Goal: Information Seeking & Learning: Learn about a topic

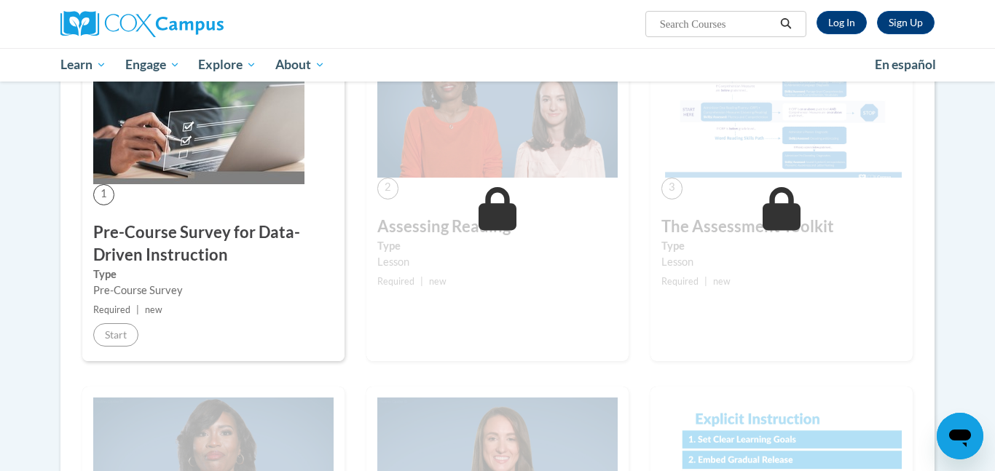
scroll to position [306, 0]
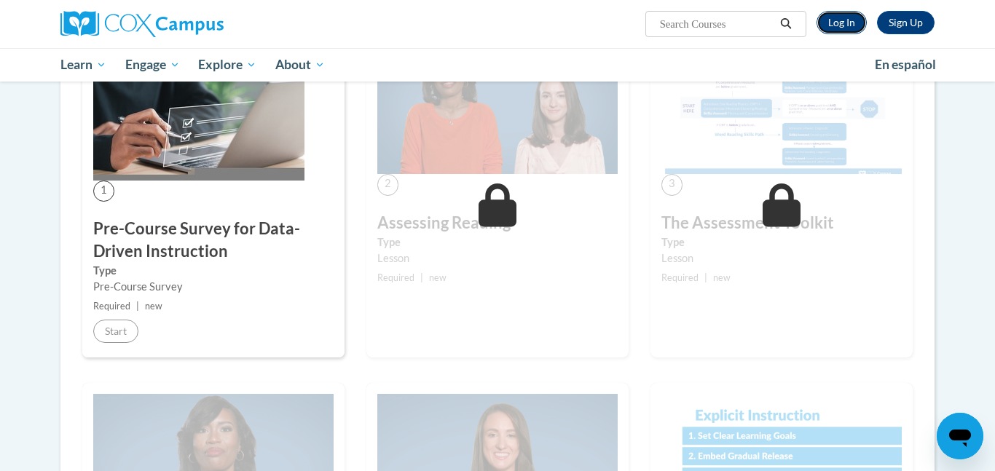
click at [847, 15] on link "Log In" at bounding box center [842, 22] width 50 height 23
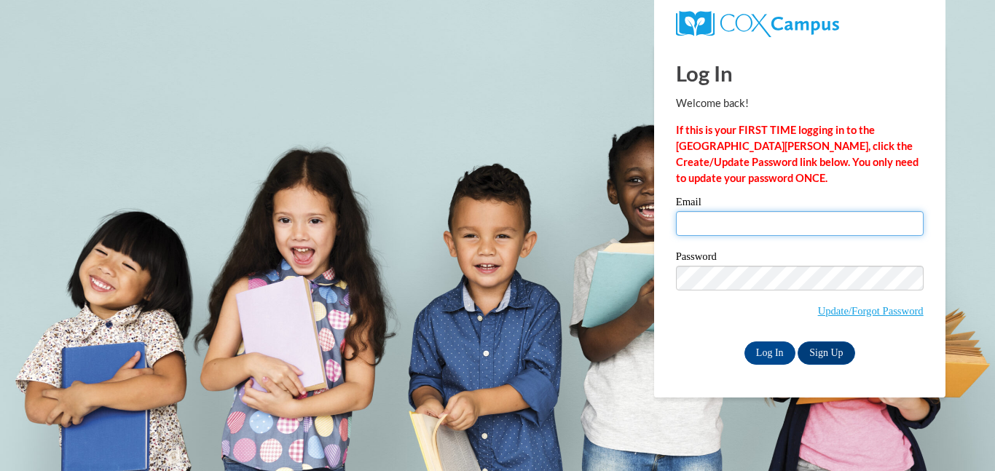
type input "rebecca.martin@colquitt.k12.ga.us"
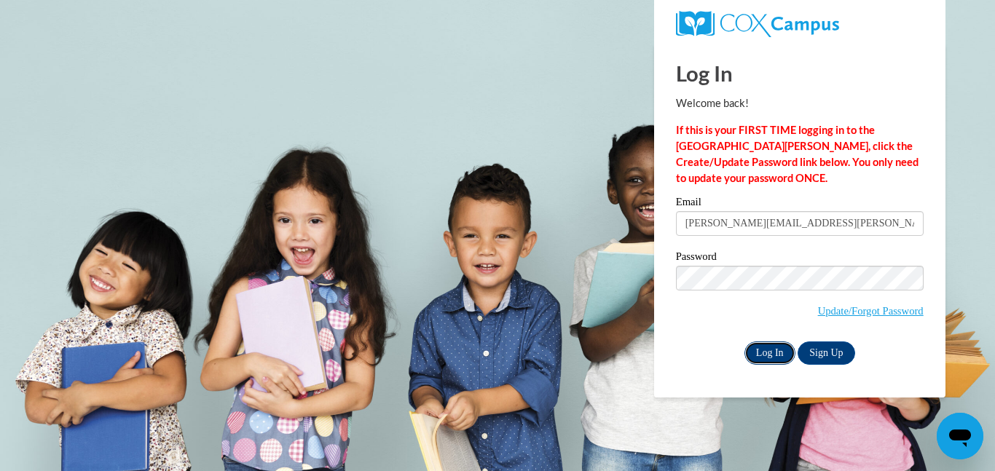
click at [772, 348] on input "Log In" at bounding box center [770, 353] width 51 height 23
click at [773, 352] on input "Log In" at bounding box center [770, 353] width 51 height 23
click at [772, 353] on input "Log In" at bounding box center [770, 353] width 51 height 23
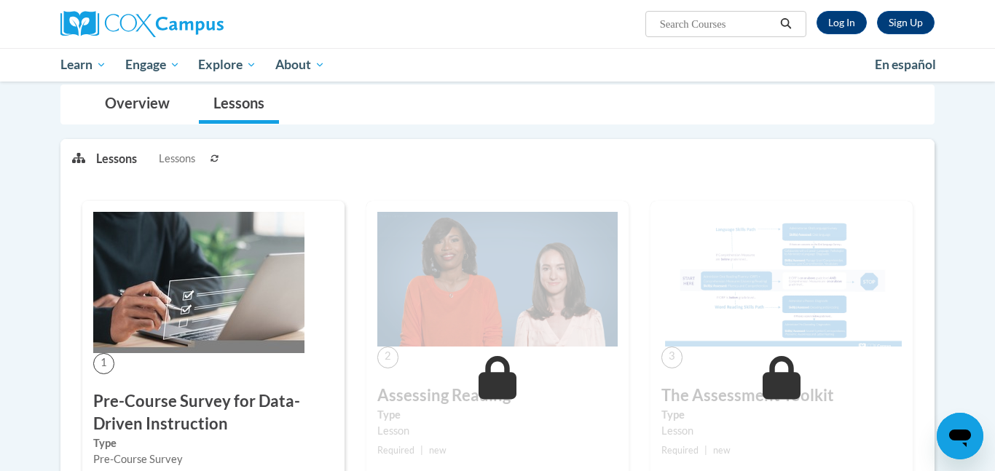
scroll to position [306, 0]
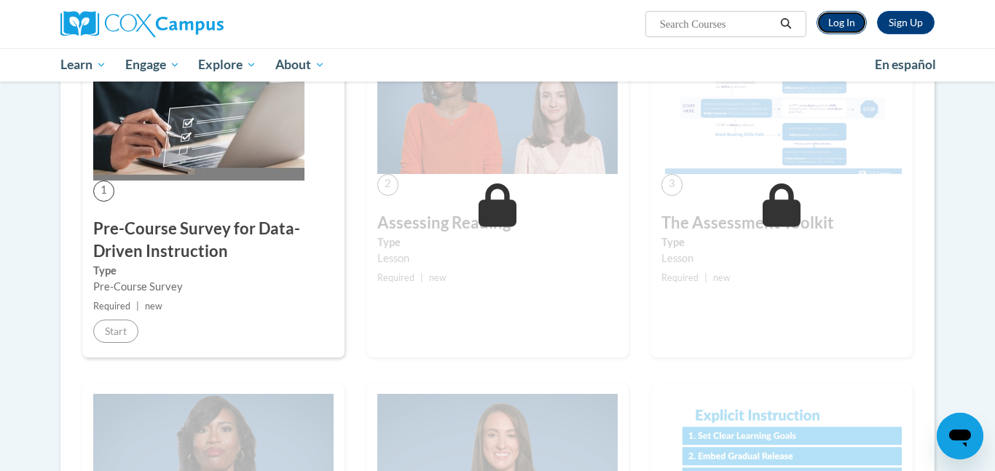
click at [837, 24] on link "Log In" at bounding box center [842, 22] width 50 height 23
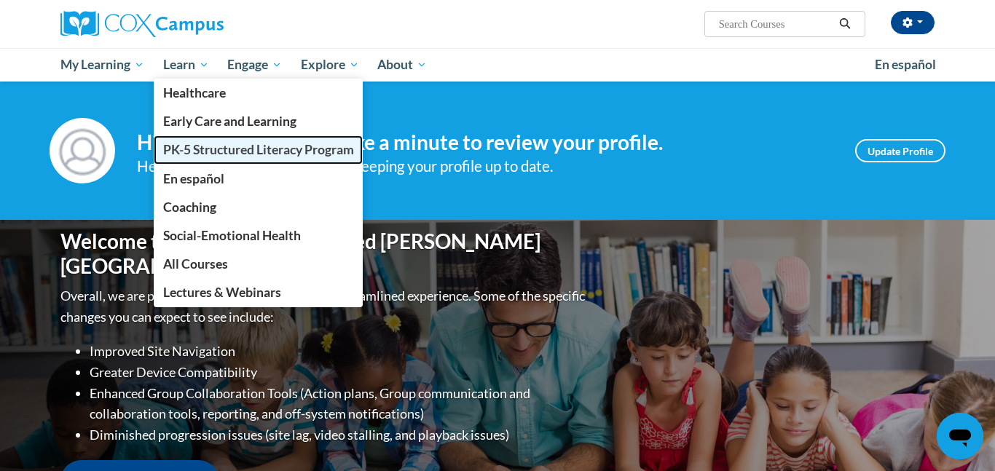
click at [243, 151] on span "PK-5 Structured Literacy Program" at bounding box center [258, 149] width 191 height 15
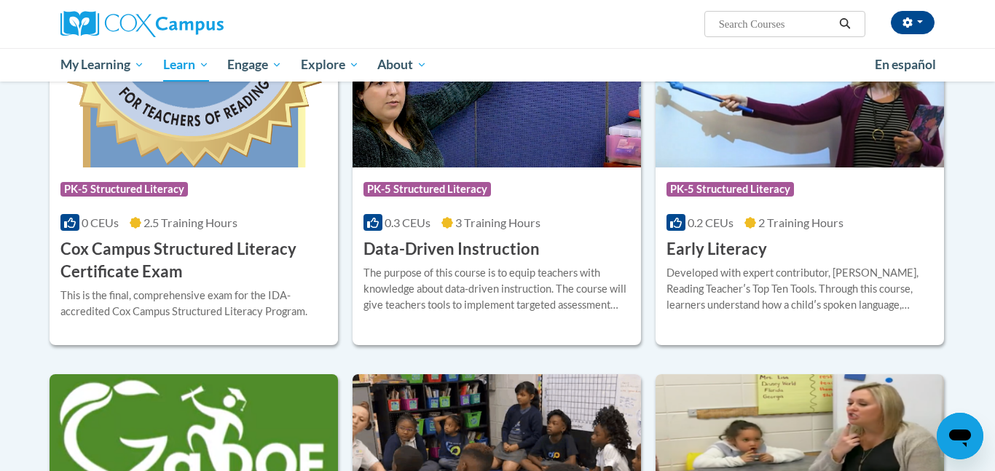
scroll to position [528, 0]
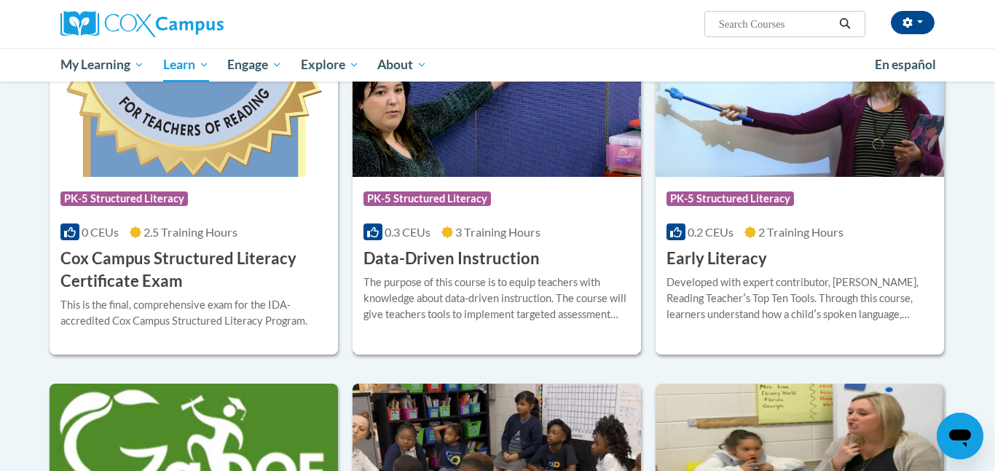
click at [577, 136] on img at bounding box center [497, 102] width 289 height 149
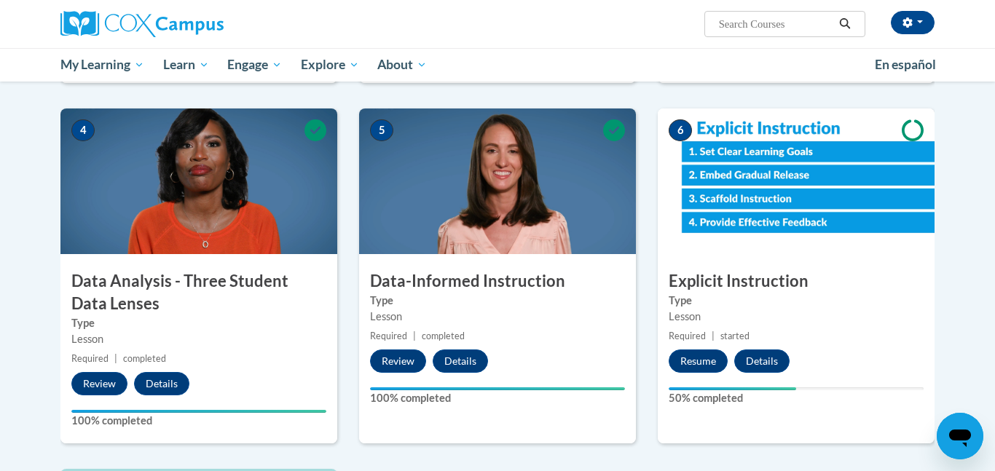
scroll to position [645, 0]
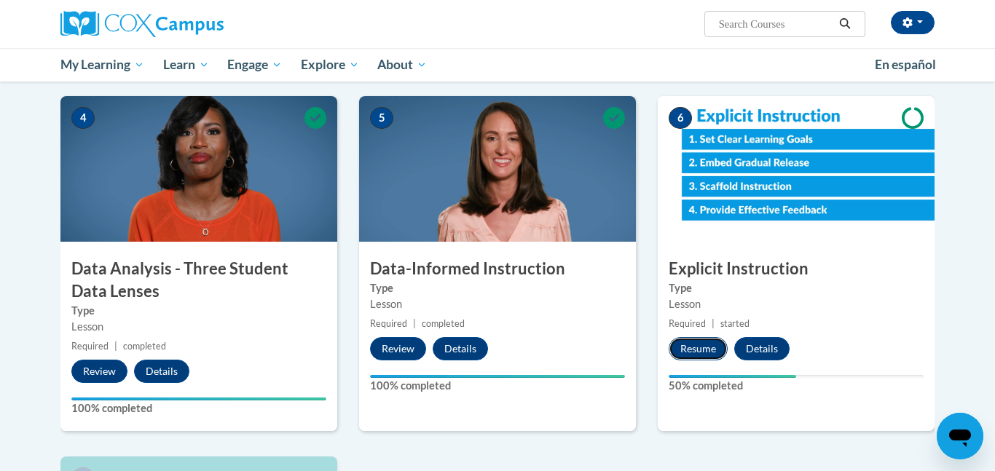
click at [697, 348] on button "Resume" at bounding box center [698, 348] width 59 height 23
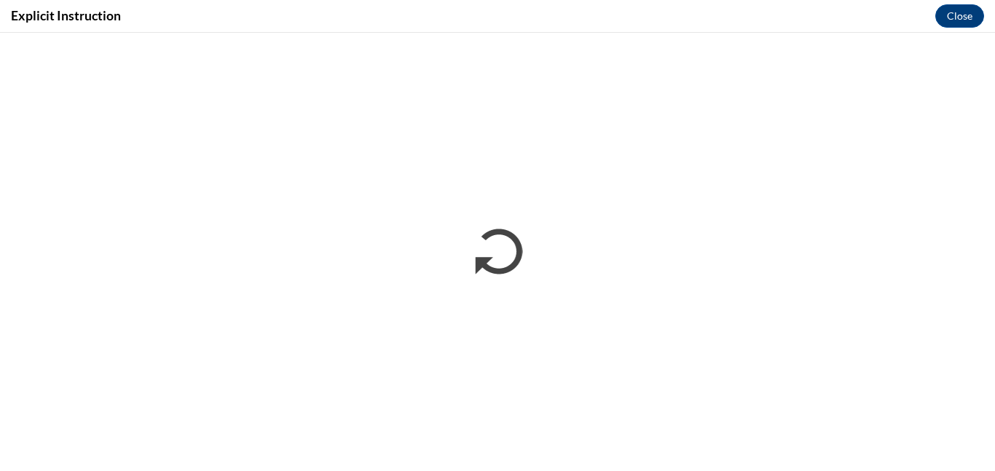
scroll to position [0, 0]
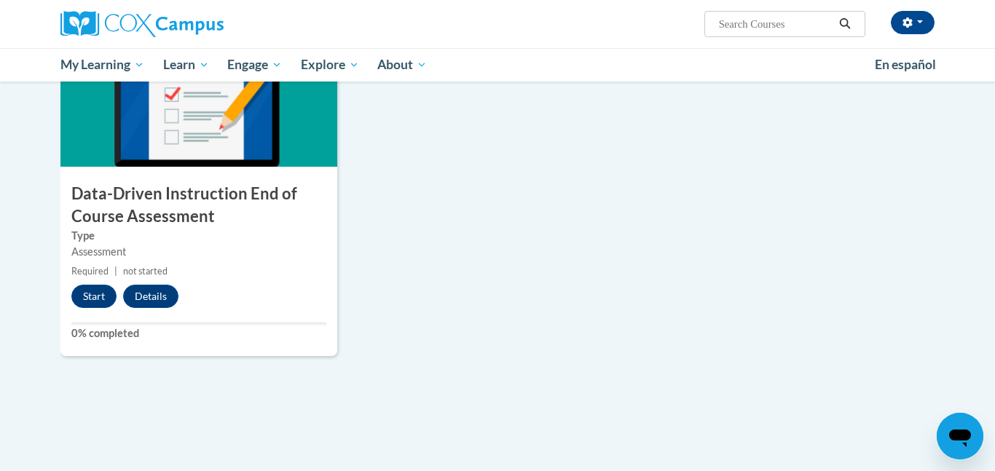
scroll to position [1084, 0]
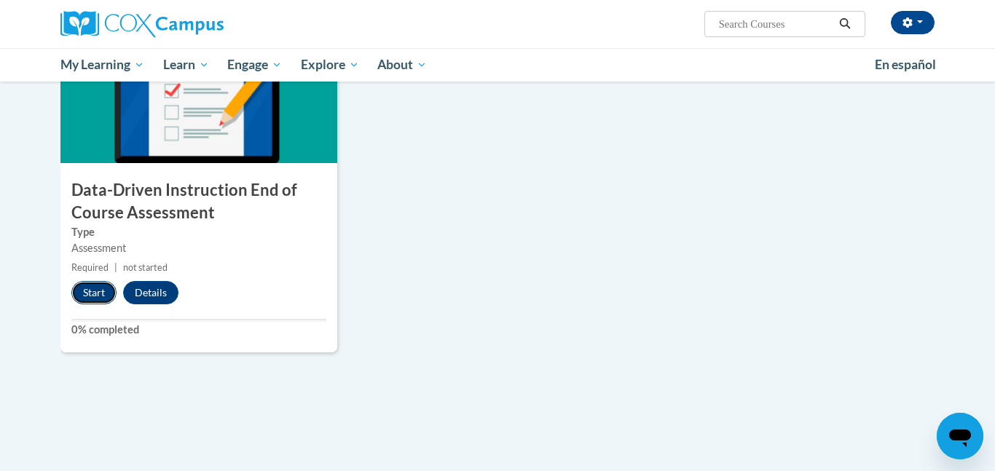
click at [86, 292] on button "Start" at bounding box center [93, 292] width 45 height 23
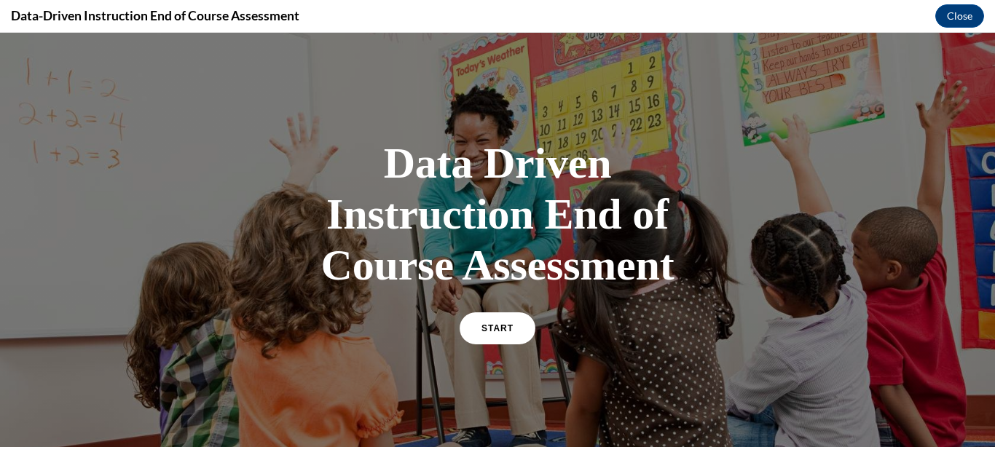
scroll to position [0, 0]
click at [494, 329] on span "START" at bounding box center [498, 329] width 34 height 11
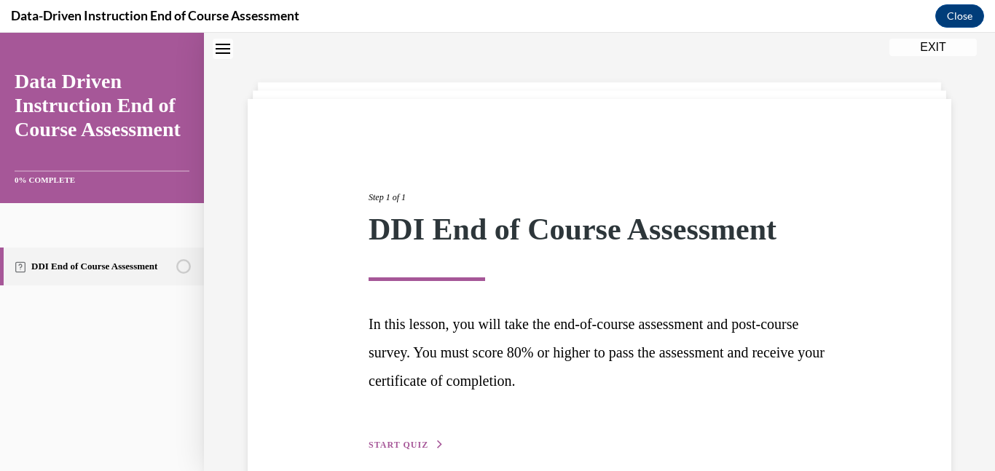
scroll to position [114, 0]
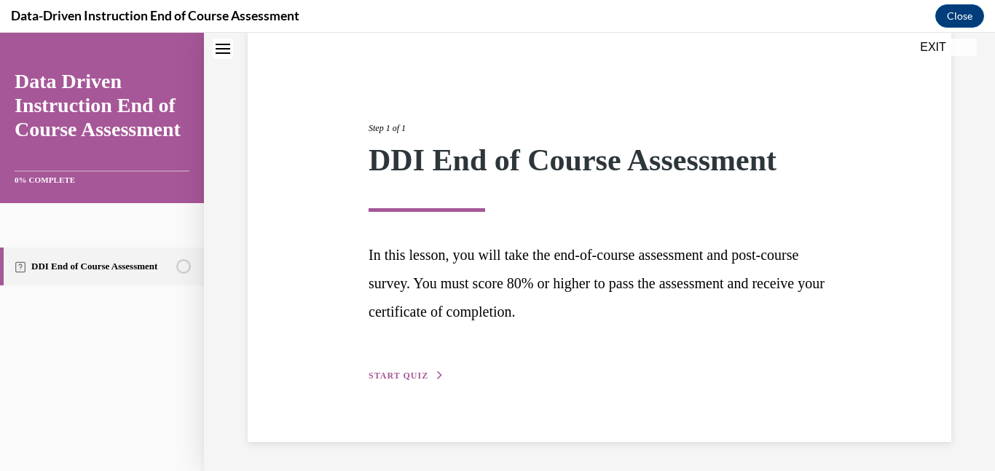
click at [415, 375] on span "START QUIZ" at bounding box center [399, 376] width 60 height 10
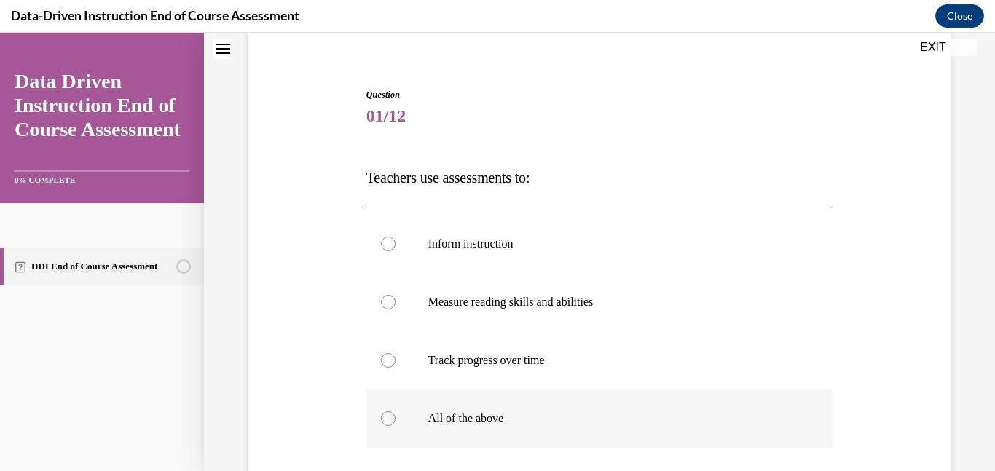
click at [391, 423] on div at bounding box center [388, 419] width 15 height 15
click at [391, 423] on input "All of the above" at bounding box center [388, 419] width 15 height 15
radio input "true"
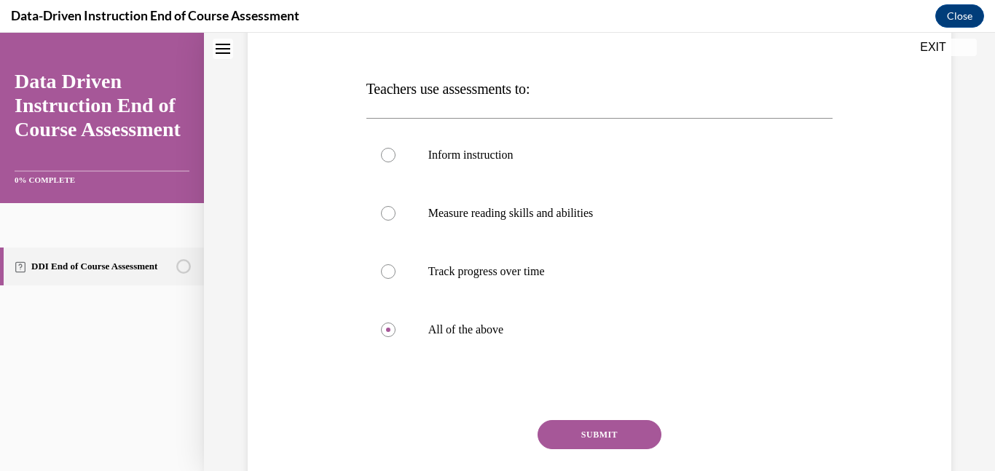
scroll to position [230, 0]
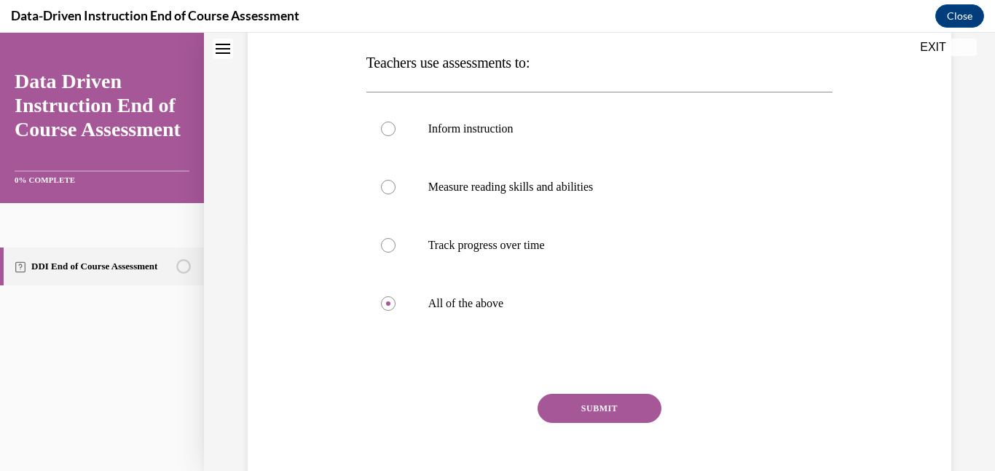
click at [602, 405] on button "SUBMIT" at bounding box center [600, 408] width 124 height 29
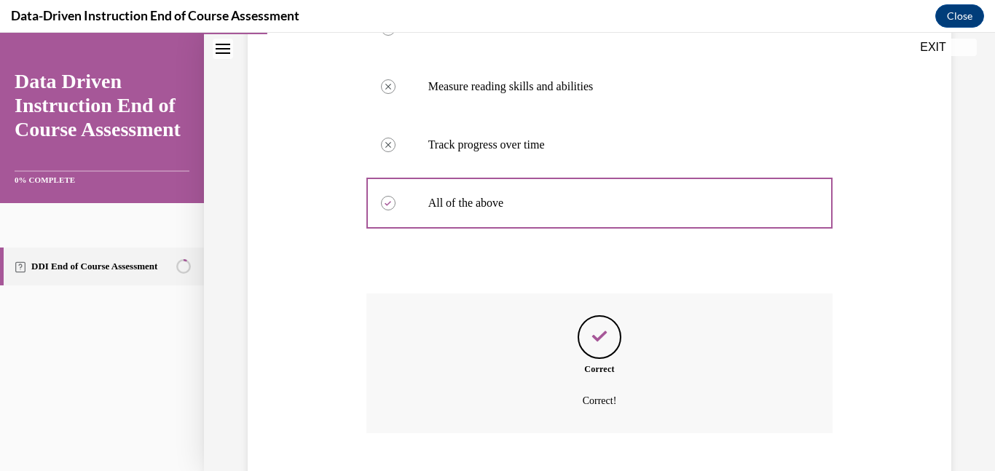
scroll to position [419, 0]
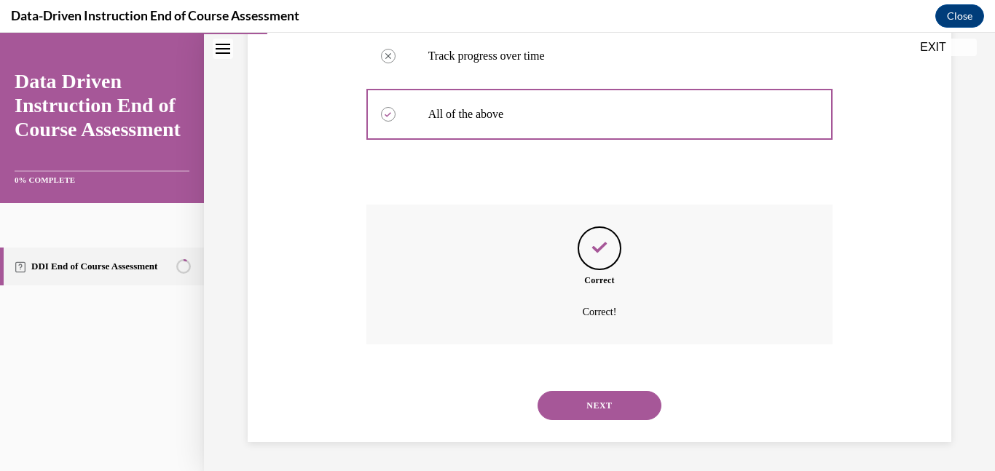
click at [608, 403] on button "NEXT" at bounding box center [600, 405] width 124 height 29
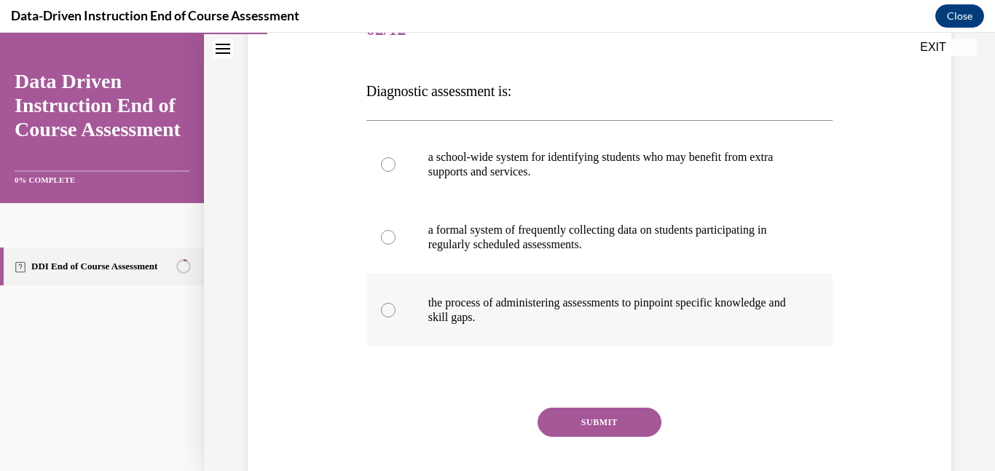
scroll to position [200, 0]
click at [379, 309] on label "the process of administering assessments to pinpoint specific knowledge and ski…" at bounding box center [600, 311] width 467 height 73
click at [381, 309] on input "the process of administering assessments to pinpoint specific knowledge and ski…" at bounding box center [388, 311] width 15 height 15
radio input "true"
click at [606, 423] on button "SUBMIT" at bounding box center [600, 423] width 124 height 29
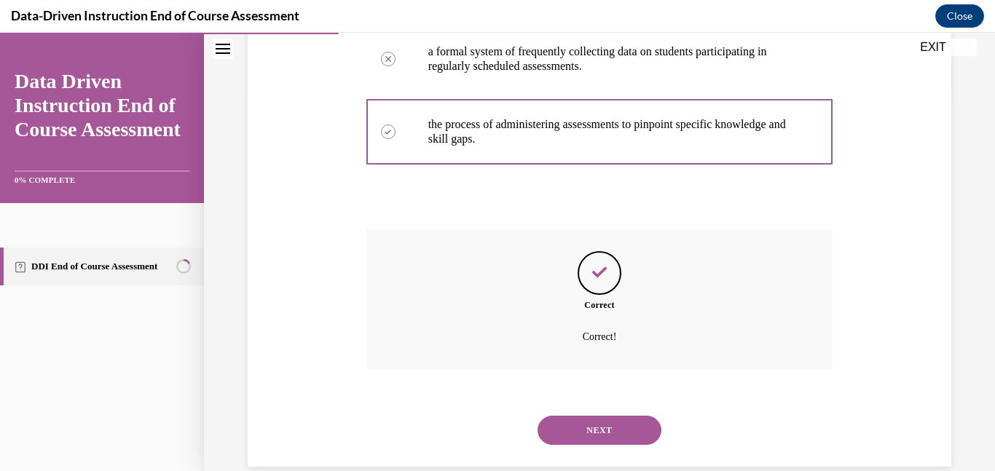
scroll to position [404, 0]
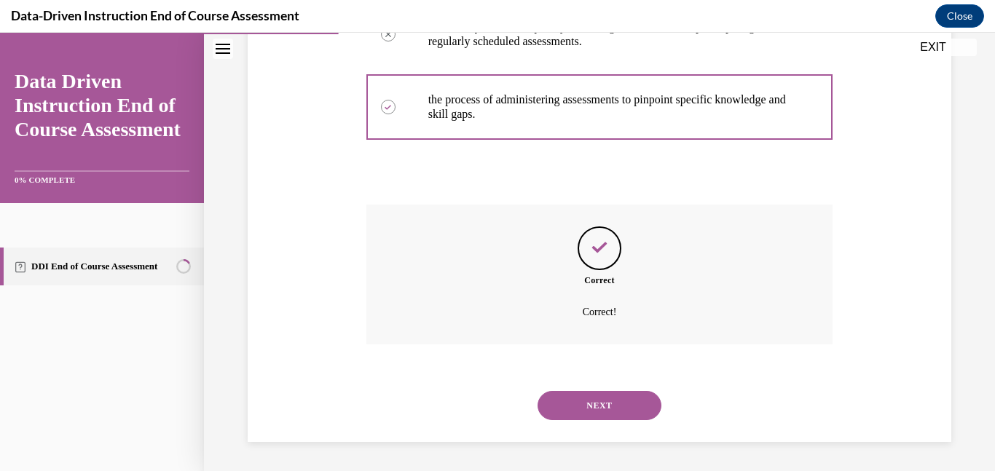
click at [627, 407] on button "NEXT" at bounding box center [600, 405] width 124 height 29
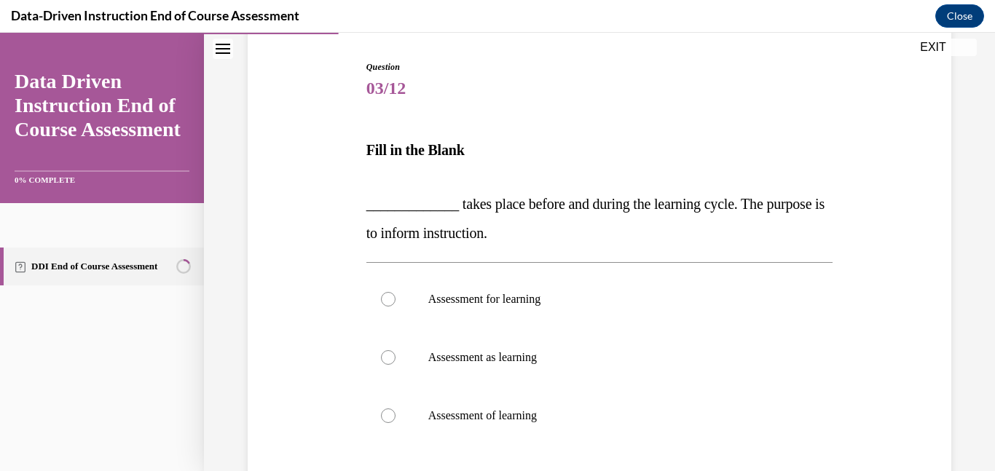
scroll to position [173, 0]
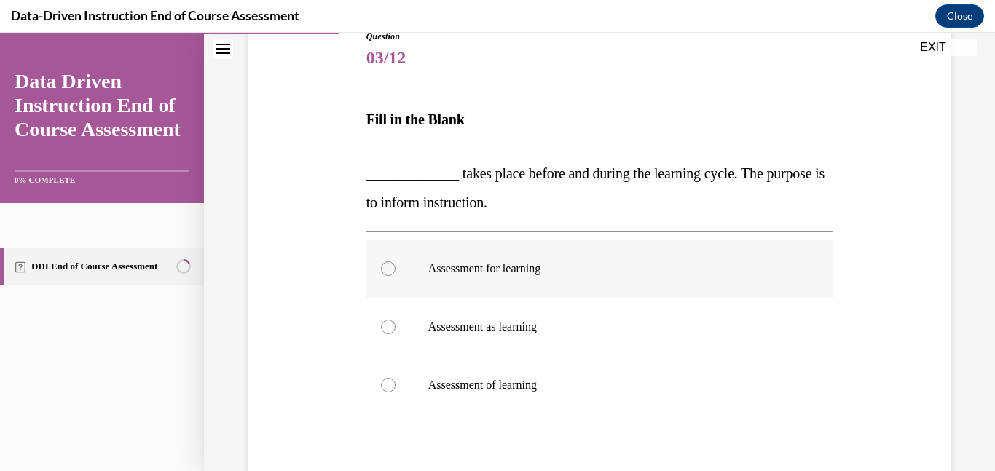
click at [385, 262] on div at bounding box center [388, 269] width 15 height 15
click at [385, 262] on input "Assessment for learning" at bounding box center [388, 269] width 15 height 15
radio input "true"
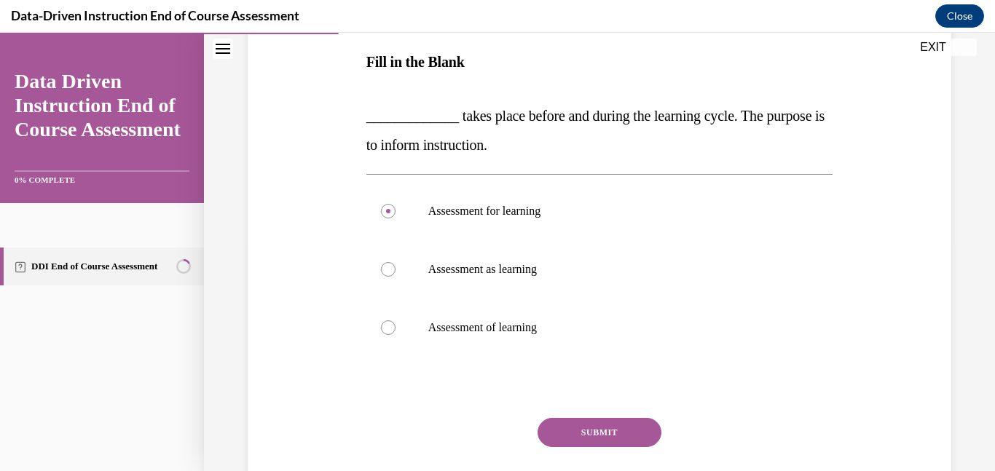
scroll to position [233, 0]
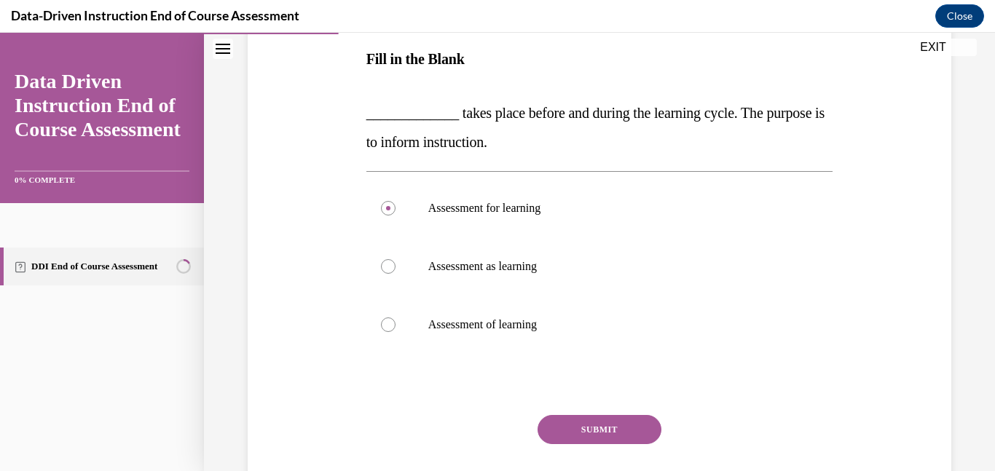
click at [631, 430] on button "SUBMIT" at bounding box center [600, 429] width 124 height 29
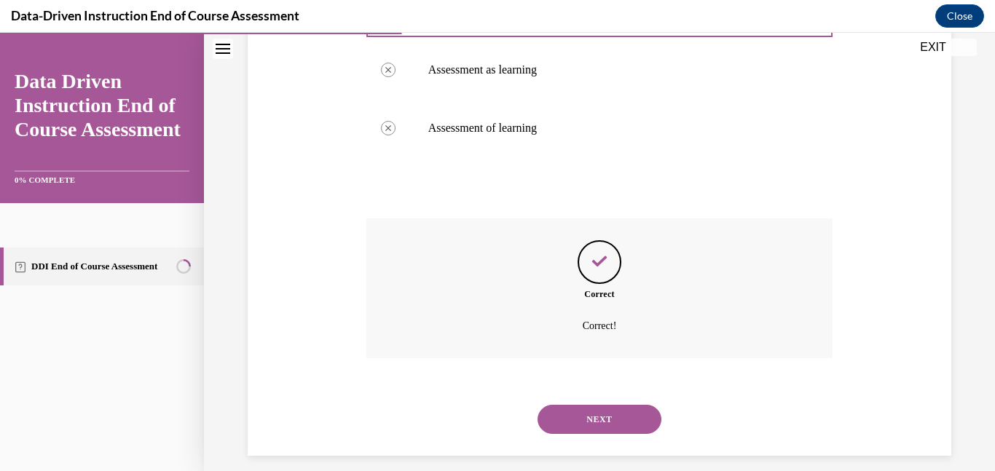
scroll to position [444, 0]
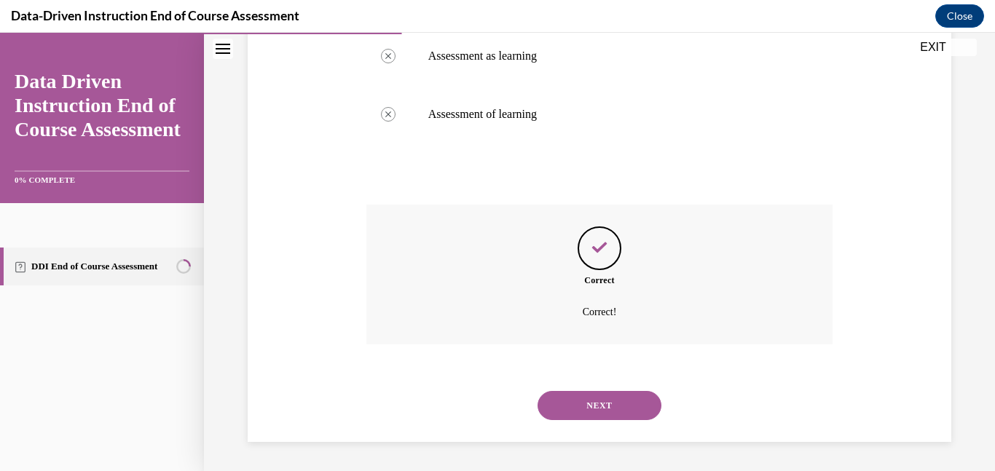
click at [622, 397] on button "NEXT" at bounding box center [600, 405] width 124 height 29
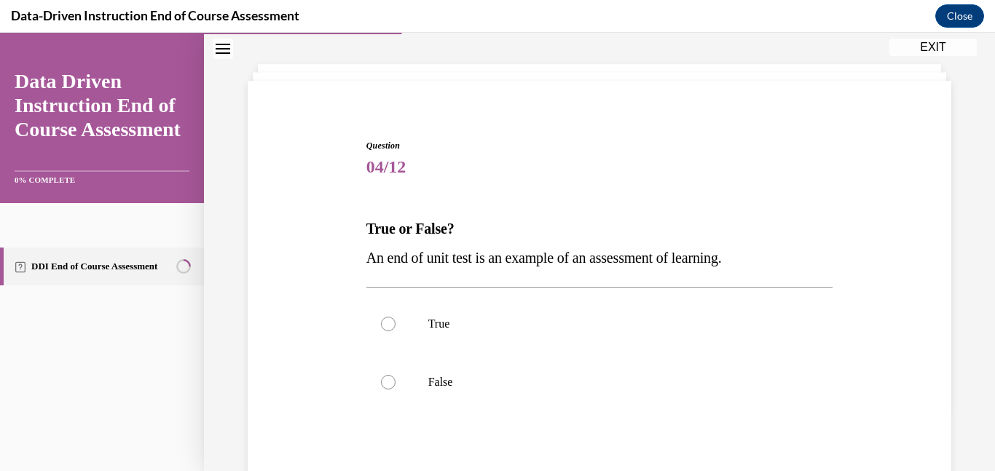
scroll to position [68, 0]
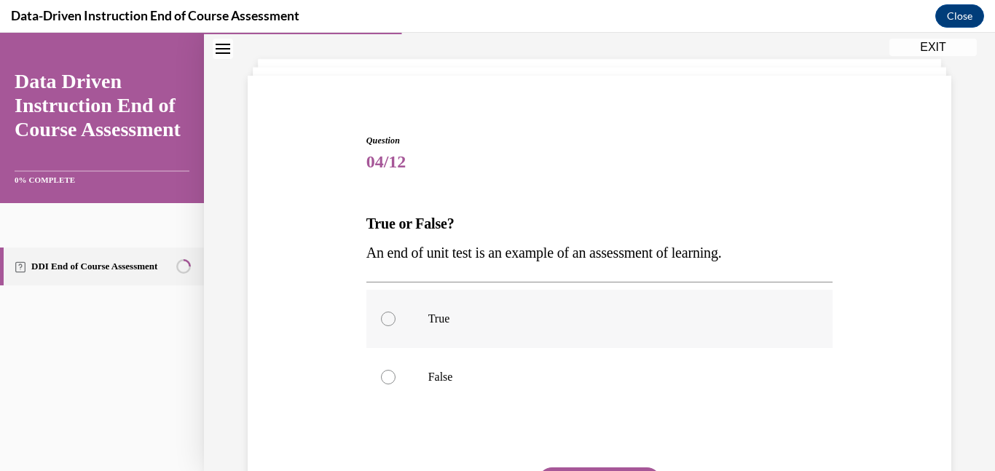
click at [388, 321] on div at bounding box center [388, 319] width 15 height 15
click at [388, 321] on input "True" at bounding box center [388, 319] width 15 height 15
radio input "true"
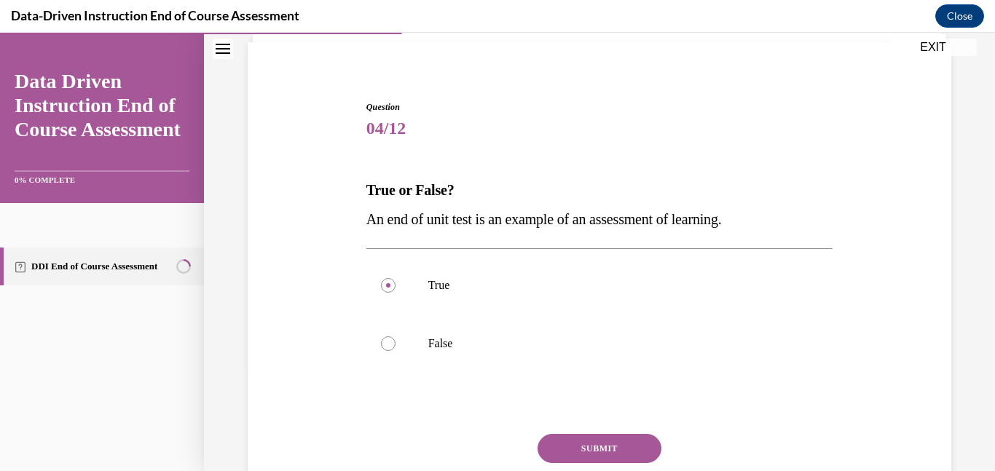
scroll to position [118, 0]
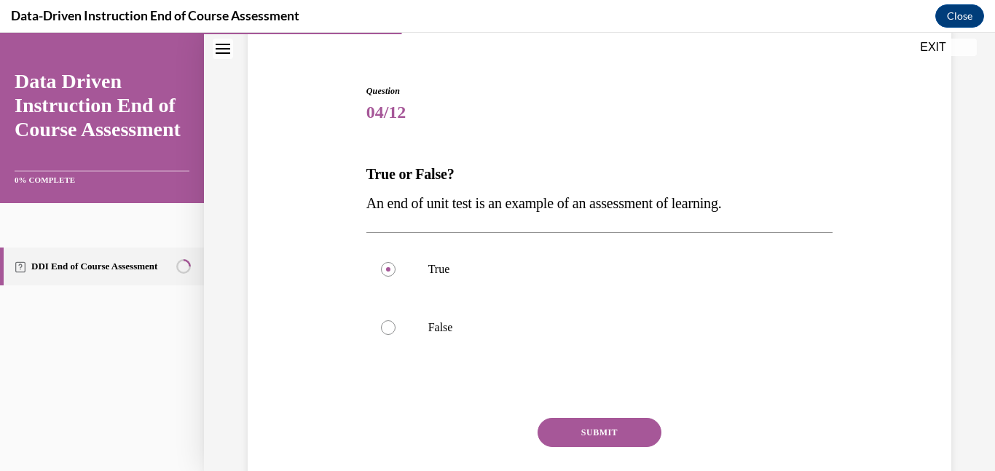
click at [622, 426] on button "SUBMIT" at bounding box center [600, 432] width 124 height 29
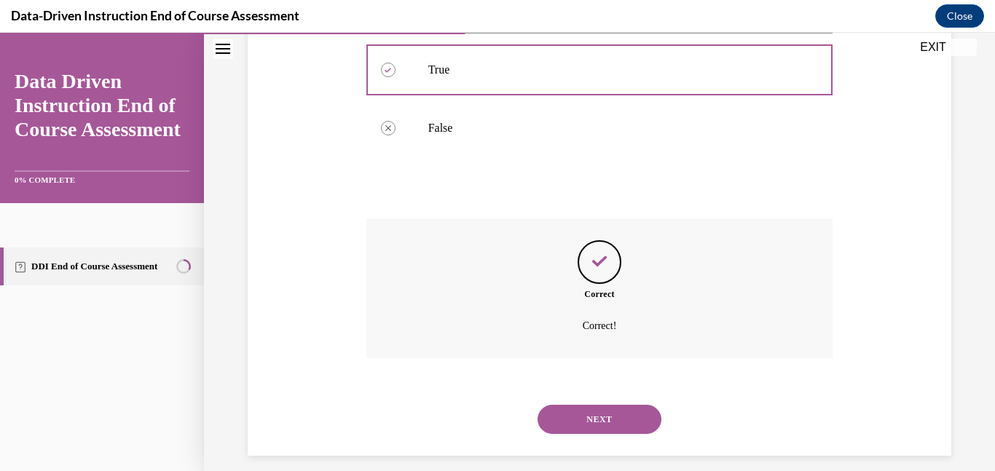
scroll to position [332, 0]
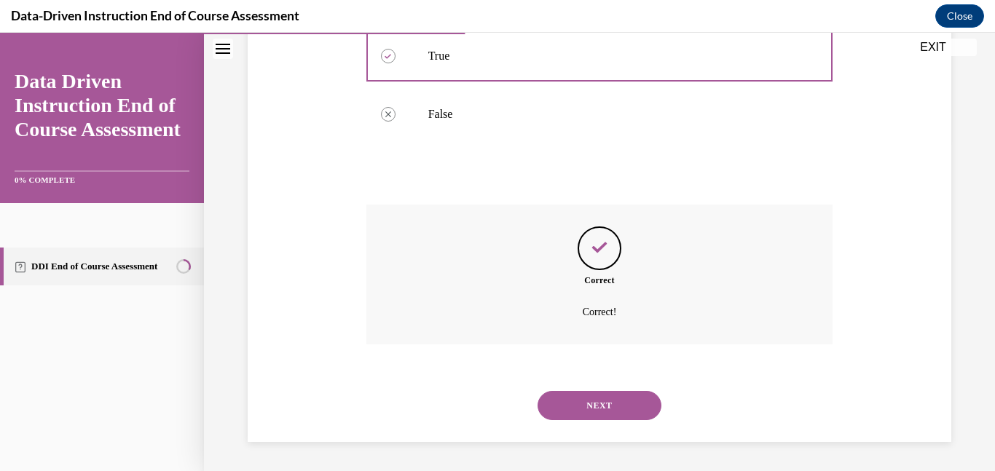
click at [577, 391] on button "NEXT" at bounding box center [600, 405] width 124 height 29
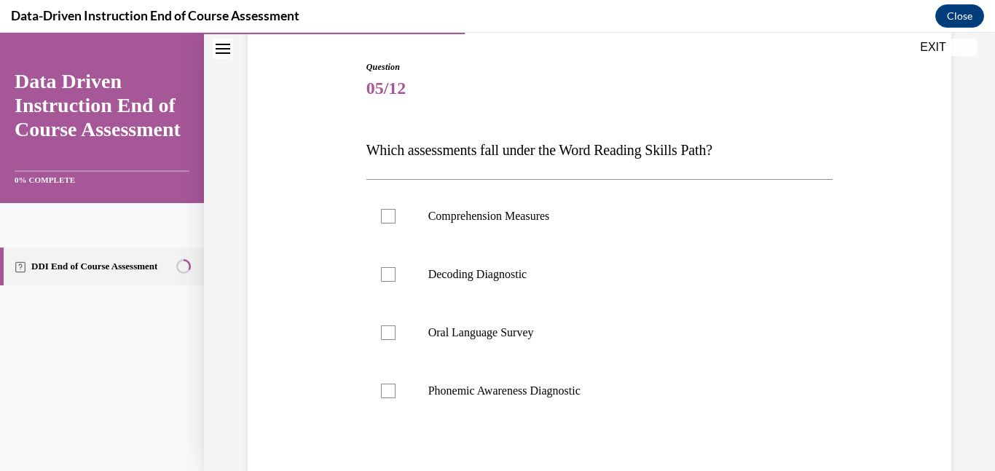
scroll to position [146, 0]
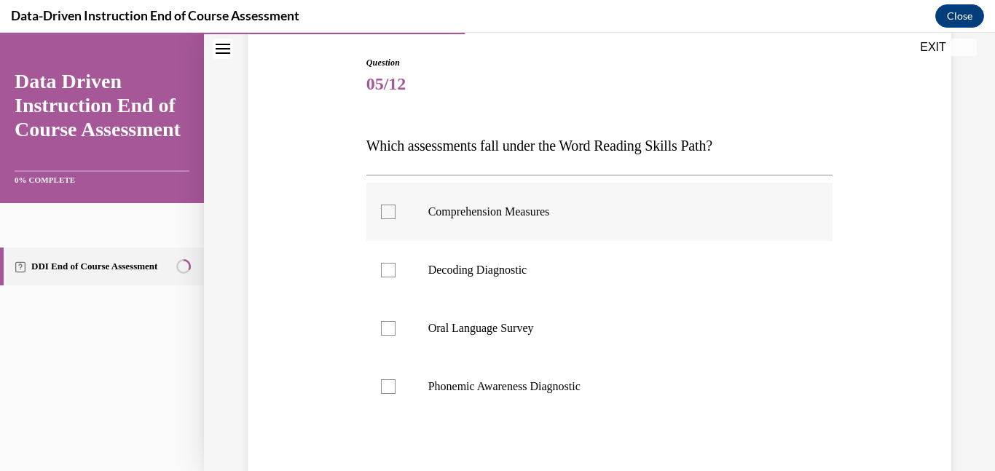
click at [385, 215] on div at bounding box center [388, 212] width 15 height 15
click at [385, 215] on input "Comprehension Measures" at bounding box center [388, 212] width 15 height 15
checkbox input "true"
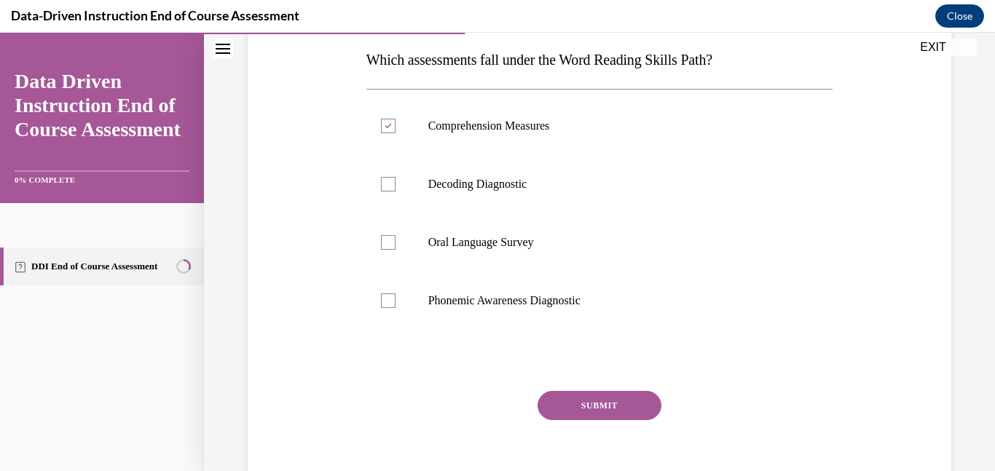
scroll to position [233, 0]
click at [616, 405] on button "SUBMIT" at bounding box center [600, 405] width 124 height 29
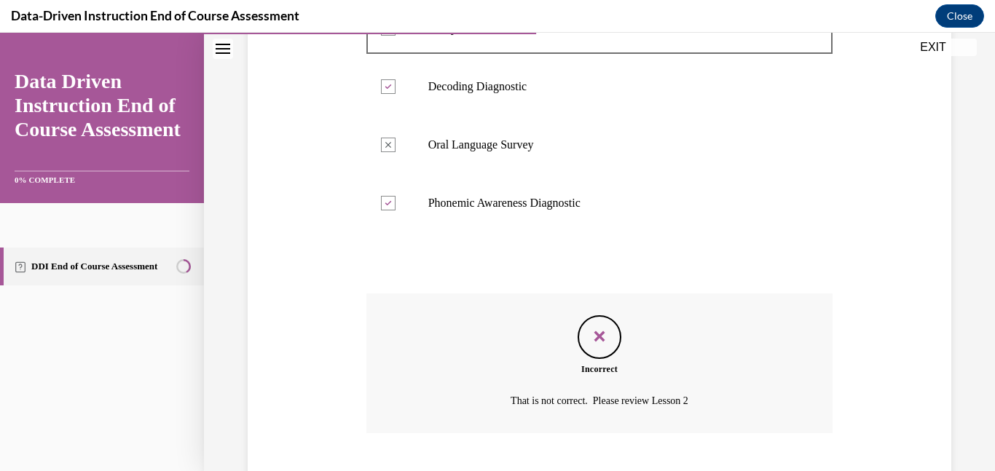
scroll to position [419, 0]
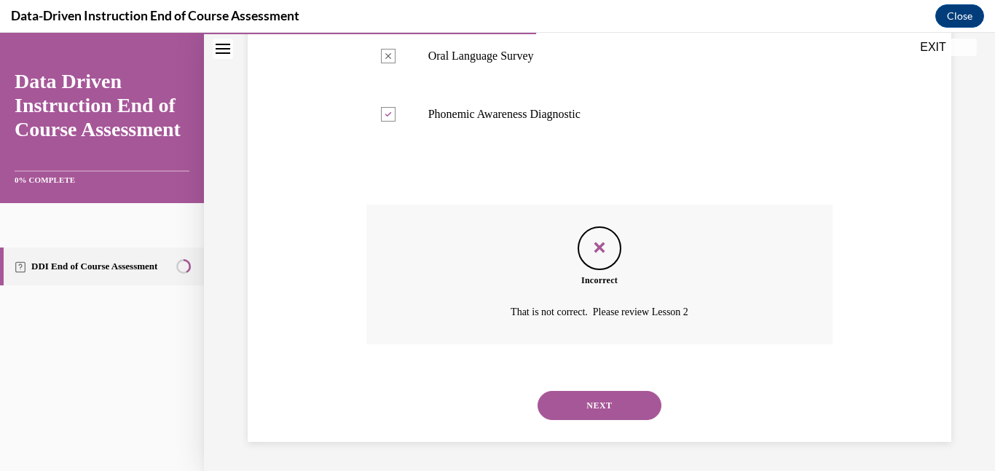
click at [581, 407] on button "NEXT" at bounding box center [600, 405] width 124 height 29
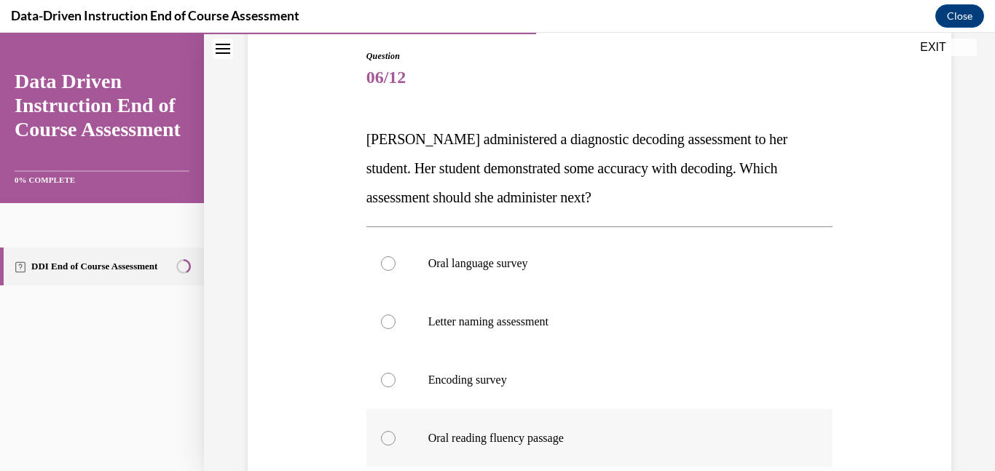
scroll to position [164, 0]
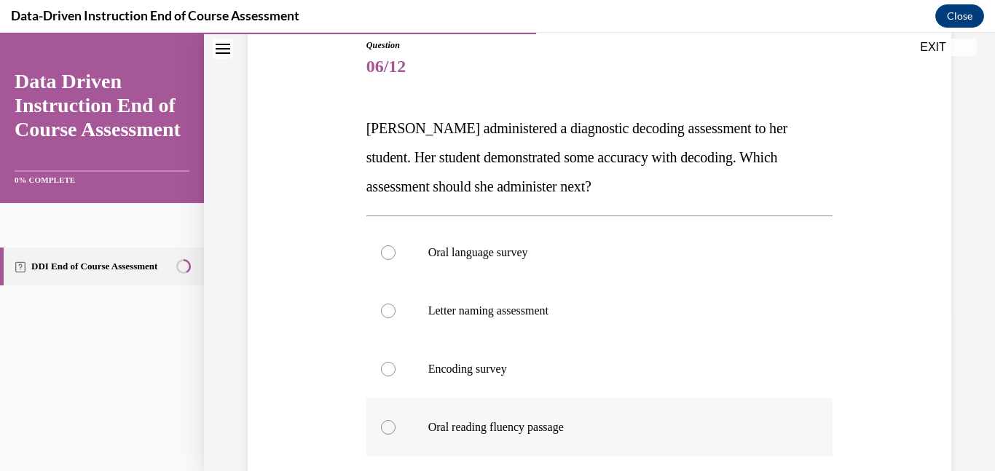
click at [400, 425] on label "Oral reading fluency passage" at bounding box center [600, 428] width 467 height 58
click at [396, 425] on input "Oral reading fluency passage" at bounding box center [388, 427] width 15 height 15
radio input "true"
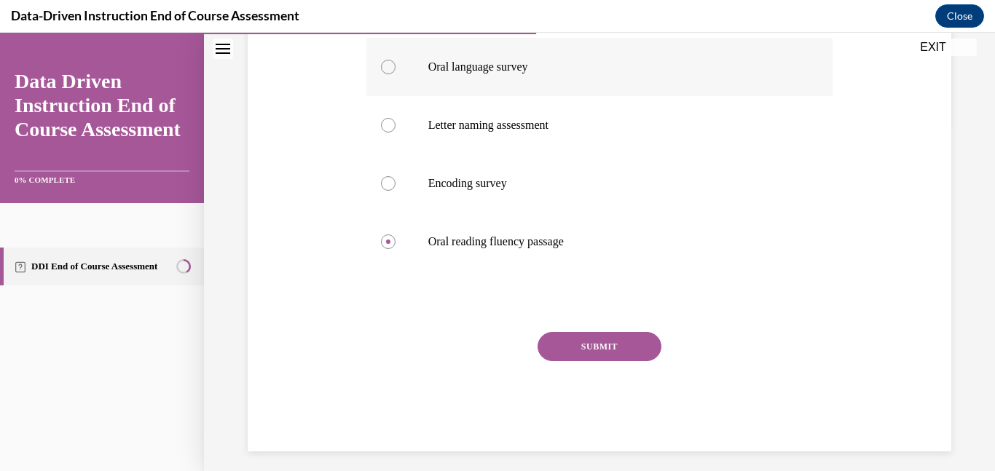
scroll to position [329, 0]
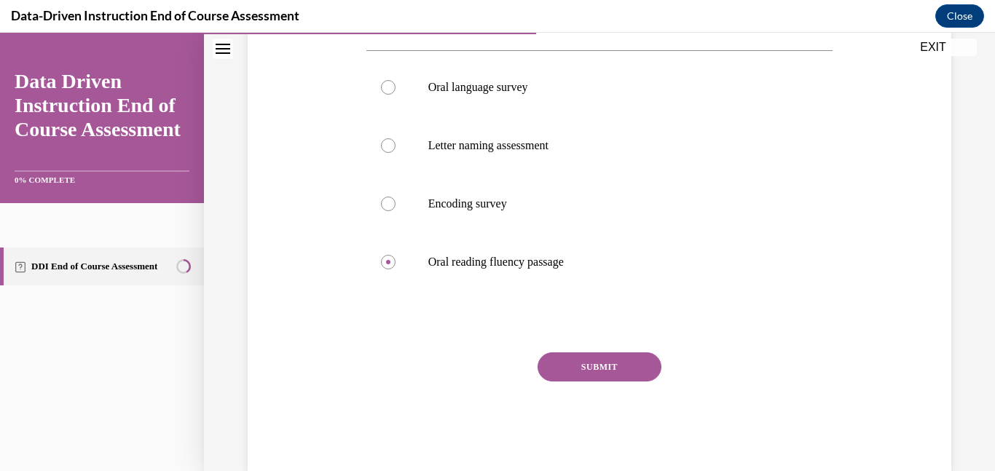
click at [606, 370] on button "SUBMIT" at bounding box center [600, 367] width 124 height 29
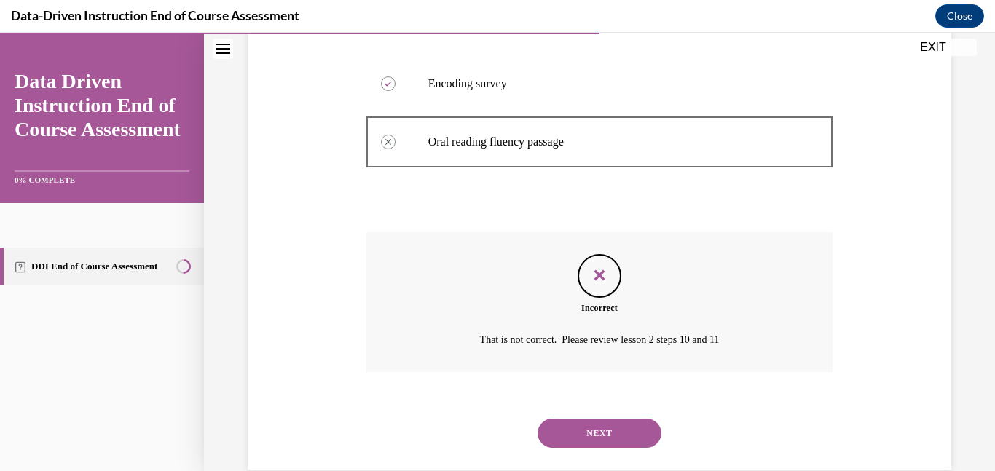
scroll to position [477, 0]
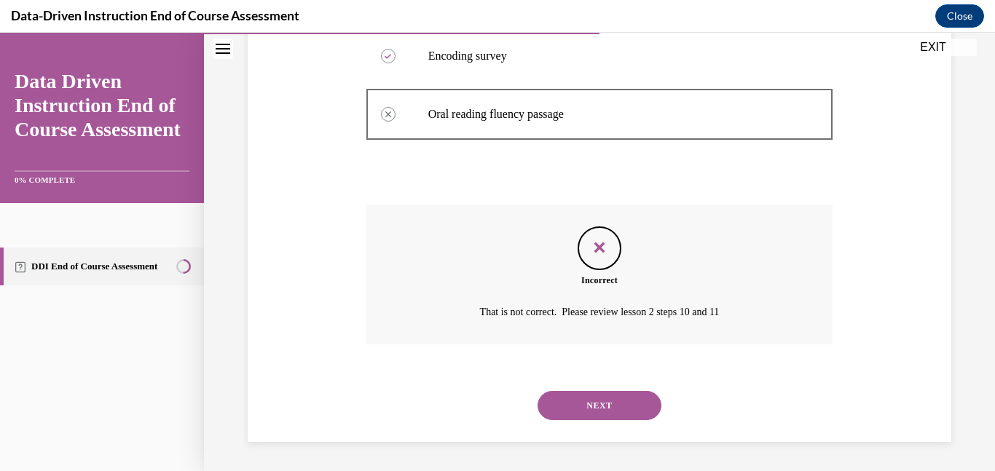
click at [643, 408] on button "NEXT" at bounding box center [600, 405] width 124 height 29
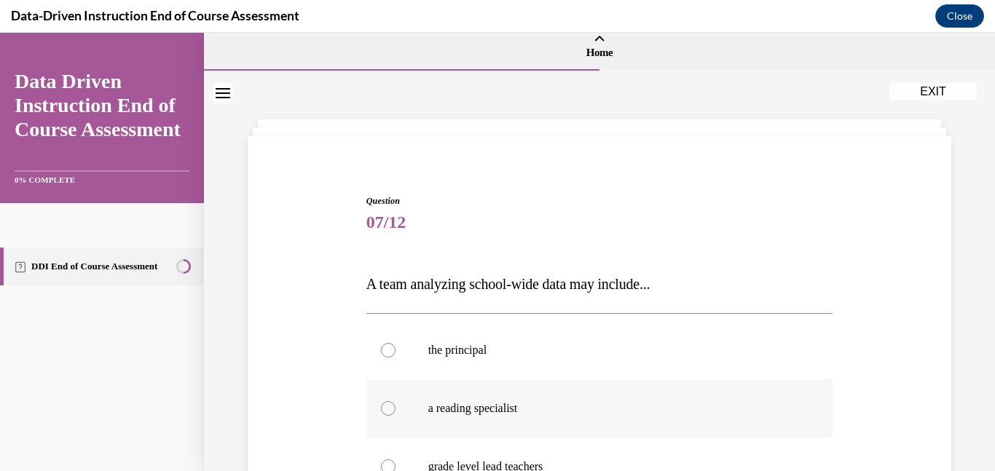
scroll to position [23, 0]
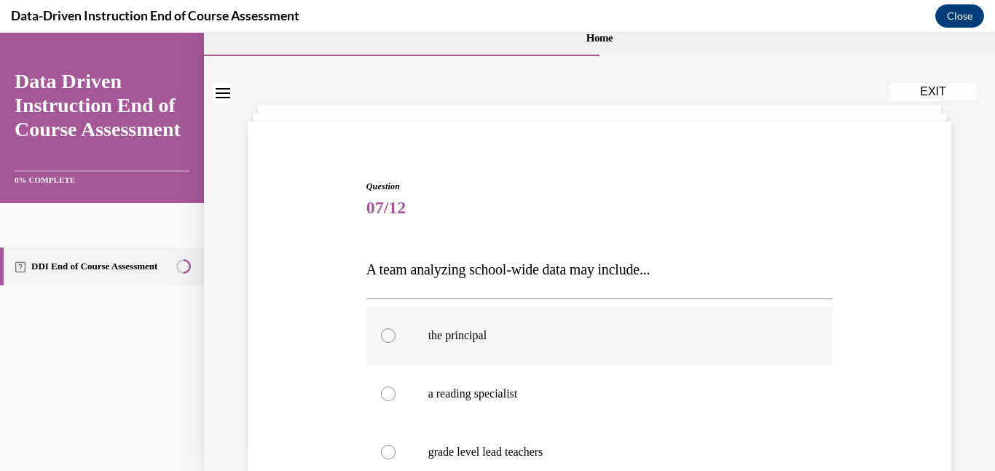
click at [391, 330] on div at bounding box center [388, 336] width 15 height 15
click at [391, 330] on input "the principal" at bounding box center [388, 336] width 15 height 15
radio input "true"
click at [387, 396] on div at bounding box center [388, 394] width 15 height 15
click at [387, 396] on input "a reading specialist" at bounding box center [388, 394] width 15 height 15
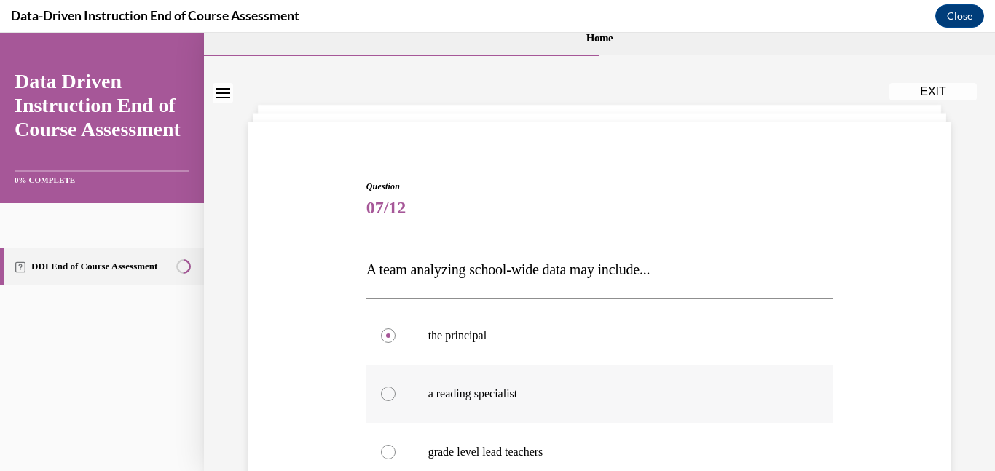
radio input "true"
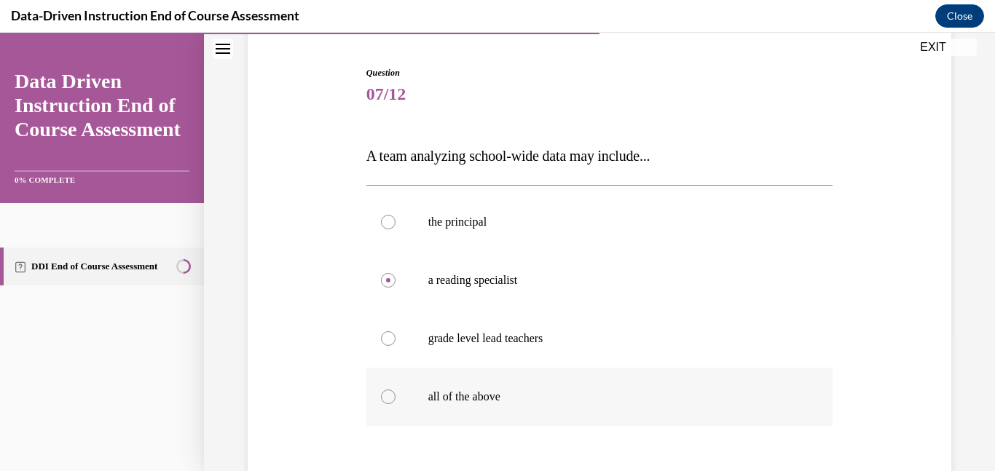
scroll to position [138, 0]
click at [406, 394] on label "all of the above" at bounding box center [600, 396] width 467 height 58
click at [396, 394] on input "all of the above" at bounding box center [388, 395] width 15 height 15
radio input "true"
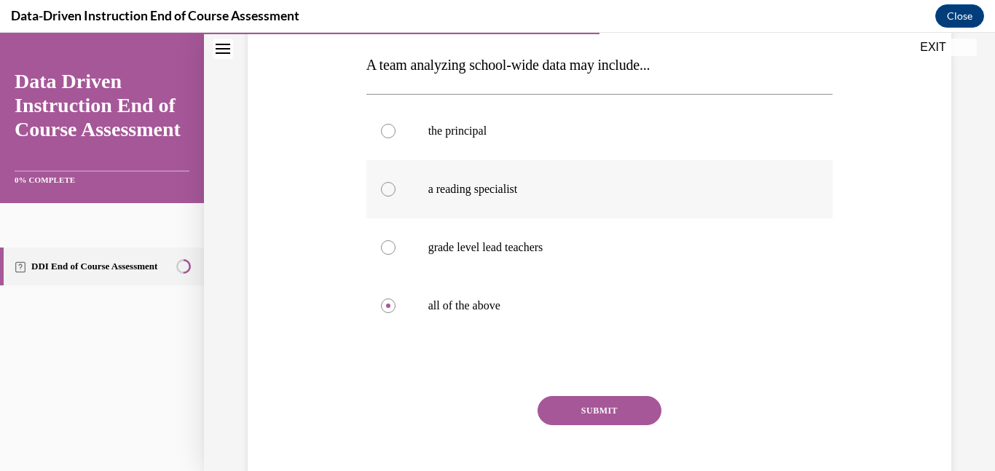
scroll to position [301, 0]
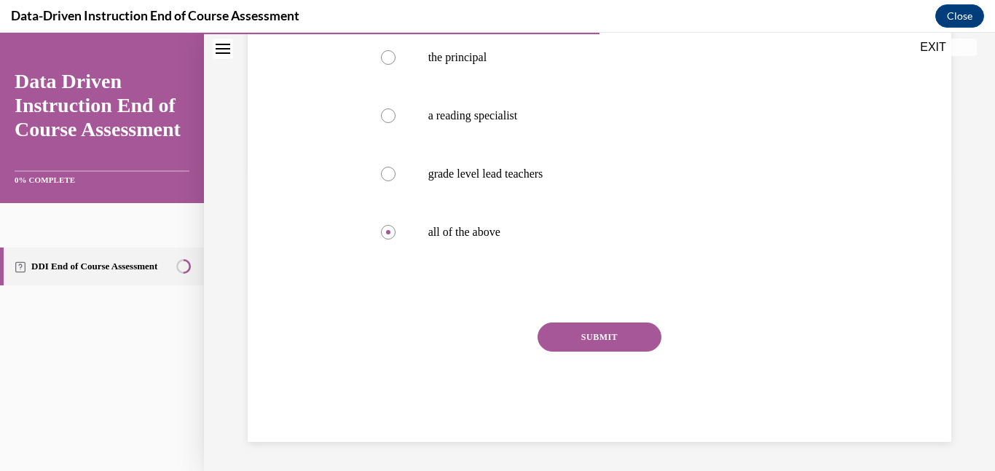
click at [613, 340] on button "SUBMIT" at bounding box center [600, 337] width 124 height 29
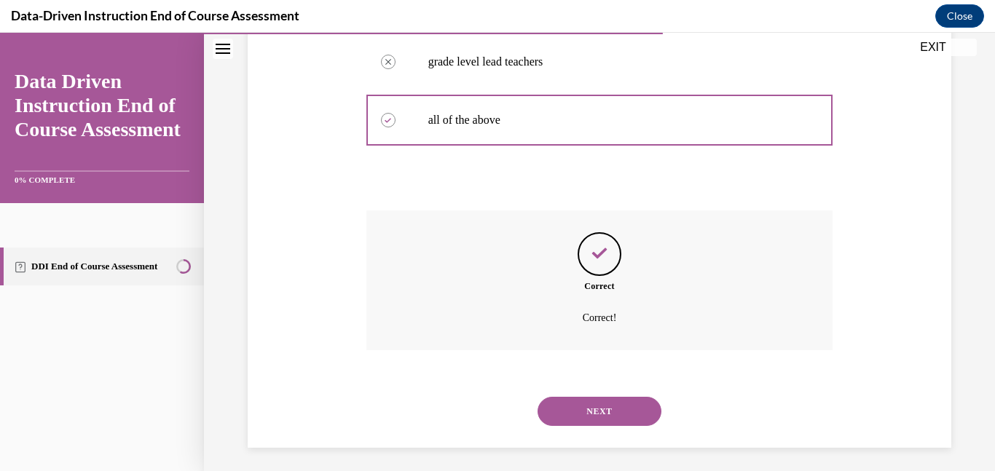
scroll to position [419, 0]
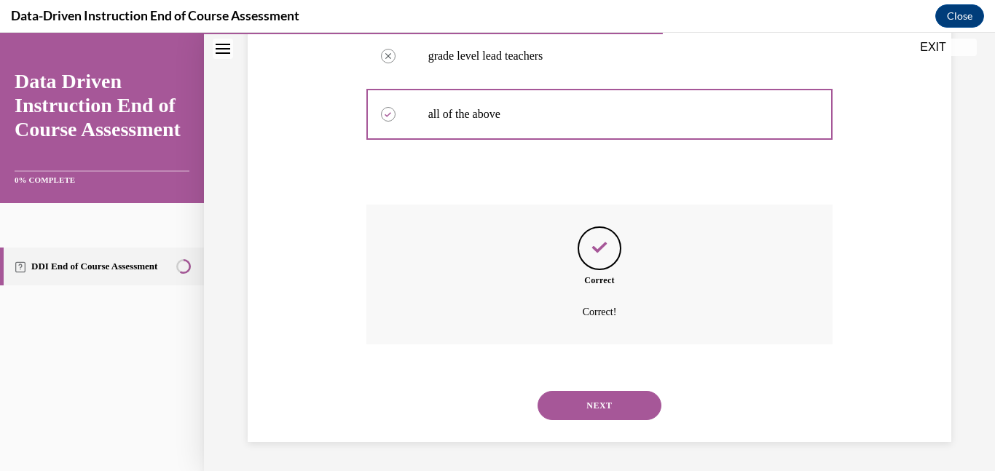
click at [622, 410] on button "NEXT" at bounding box center [600, 405] width 124 height 29
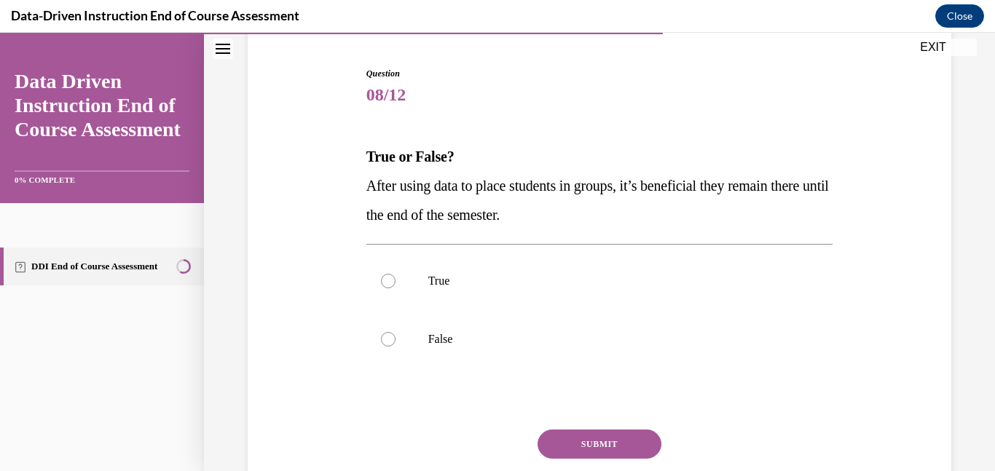
scroll to position [138, 0]
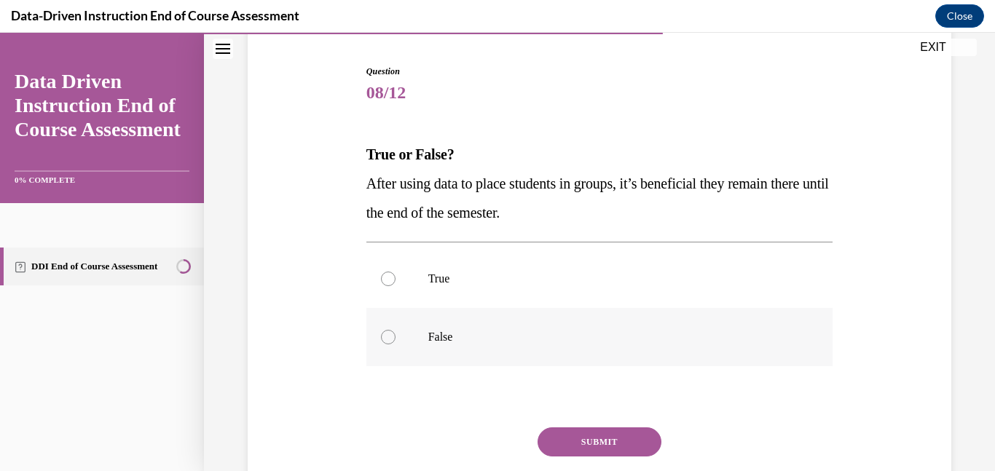
click at [383, 349] on label "False" at bounding box center [600, 337] width 467 height 58
click at [383, 345] on input "False" at bounding box center [388, 337] width 15 height 15
radio input "true"
click at [621, 444] on button "SUBMIT" at bounding box center [600, 442] width 124 height 29
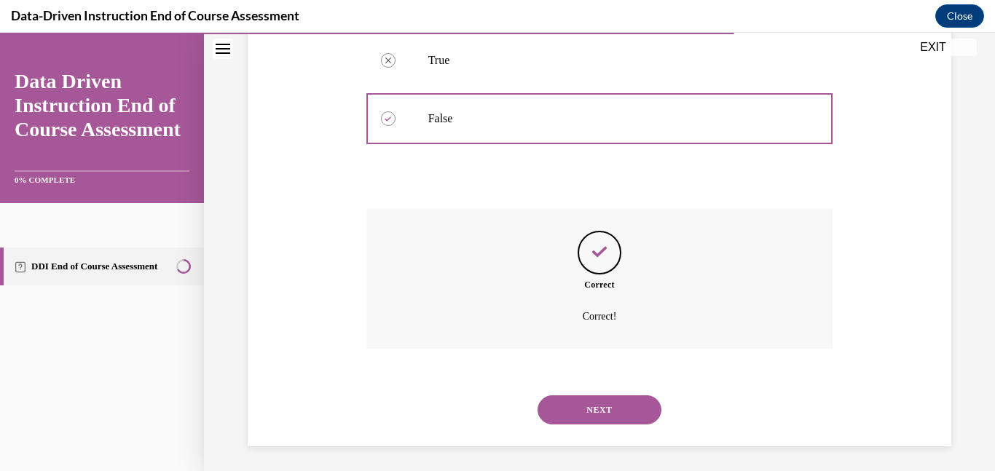
scroll to position [361, 0]
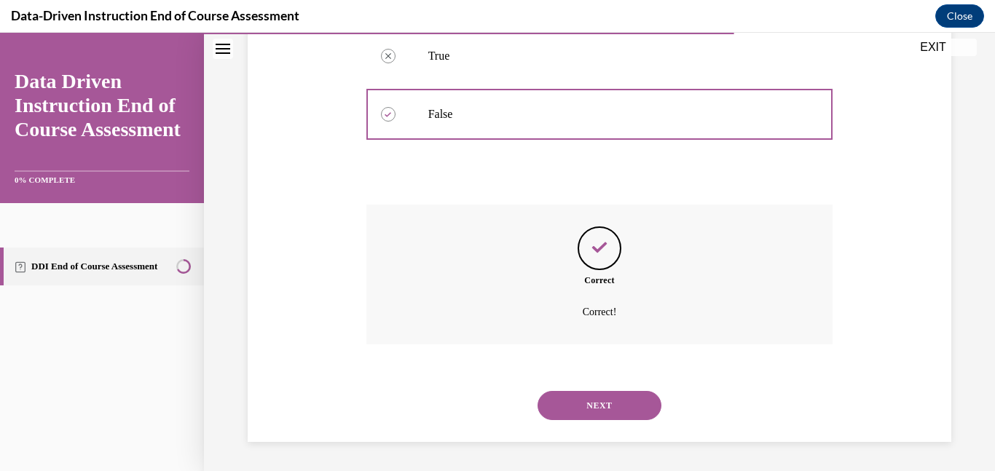
click at [627, 405] on button "NEXT" at bounding box center [600, 405] width 124 height 29
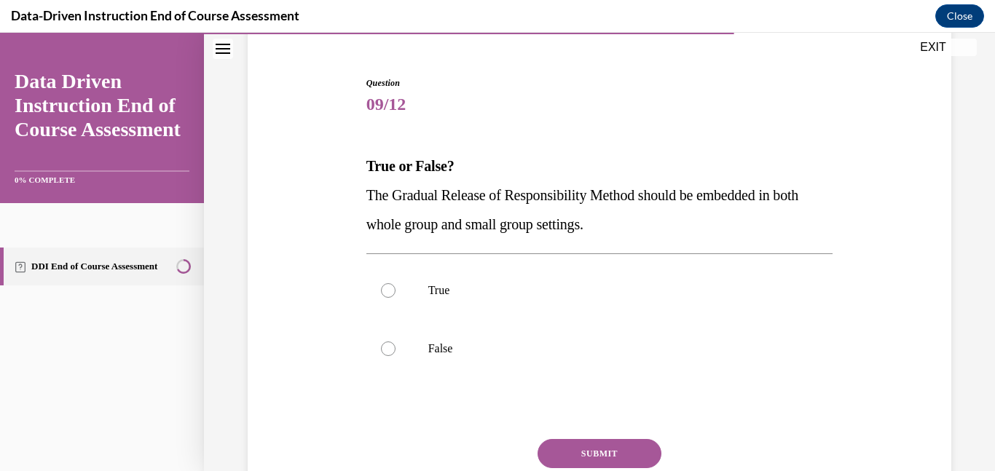
scroll to position [133, 0]
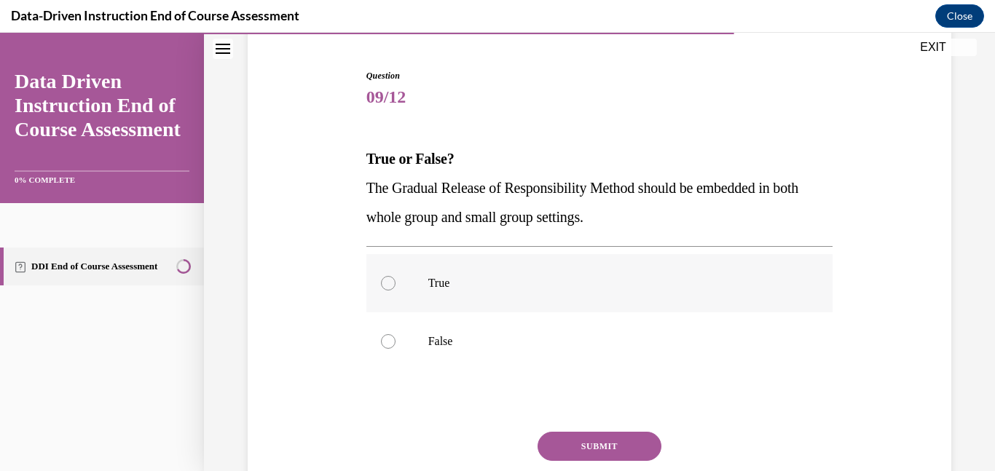
click at [388, 279] on div at bounding box center [388, 283] width 15 height 15
click at [388, 279] on input "True" at bounding box center [388, 283] width 15 height 15
radio input "true"
click at [606, 442] on button "SUBMIT" at bounding box center [600, 446] width 124 height 29
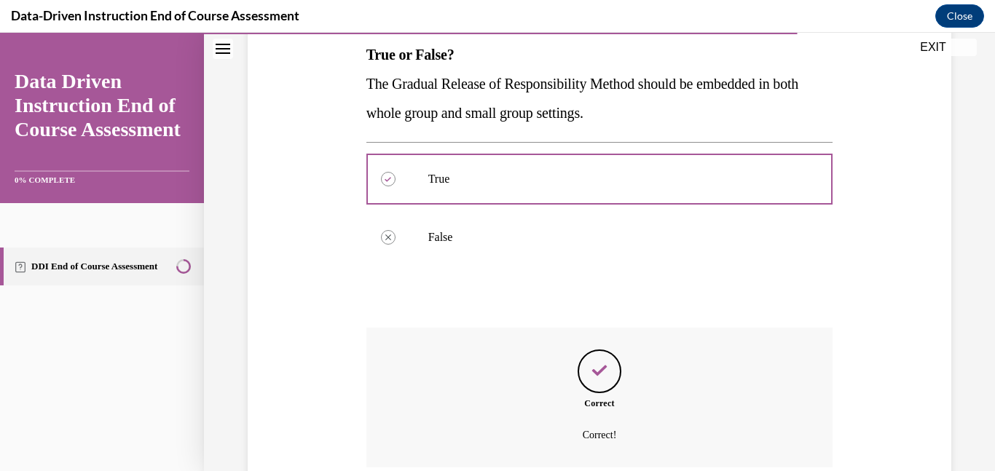
scroll to position [361, 0]
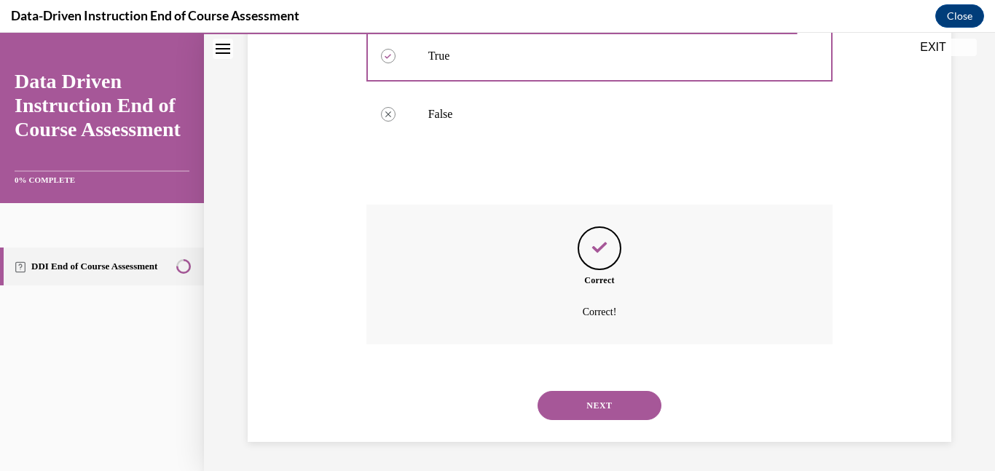
click at [633, 405] on button "NEXT" at bounding box center [600, 405] width 124 height 29
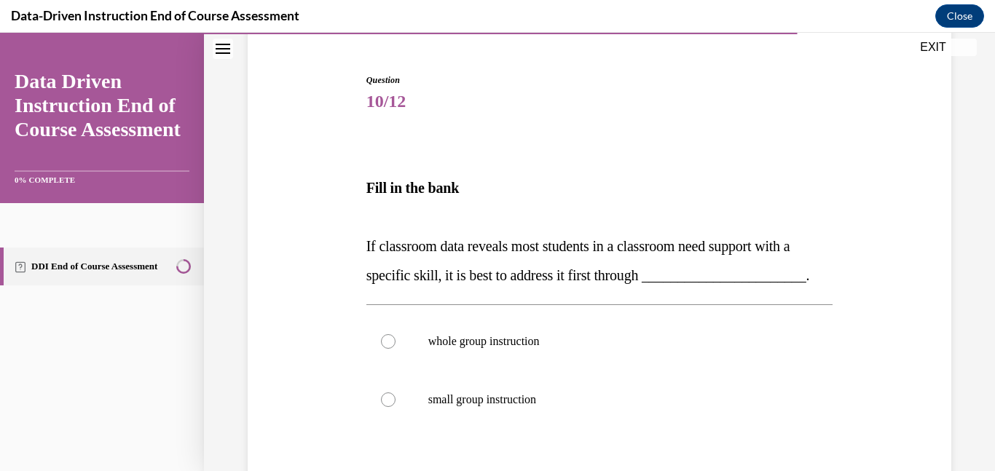
scroll to position [154, 0]
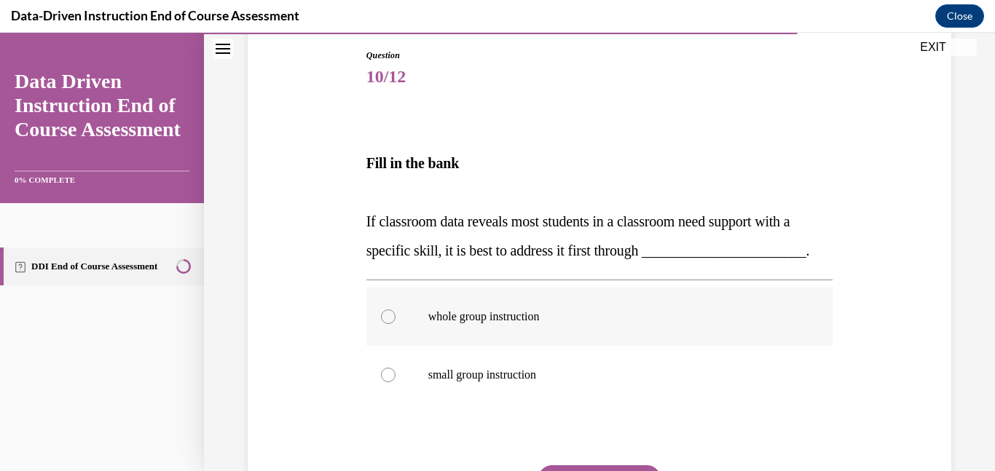
click at [382, 315] on div at bounding box center [388, 317] width 15 height 15
click at [382, 315] on input "whole group instruction" at bounding box center [388, 317] width 15 height 15
radio input "true"
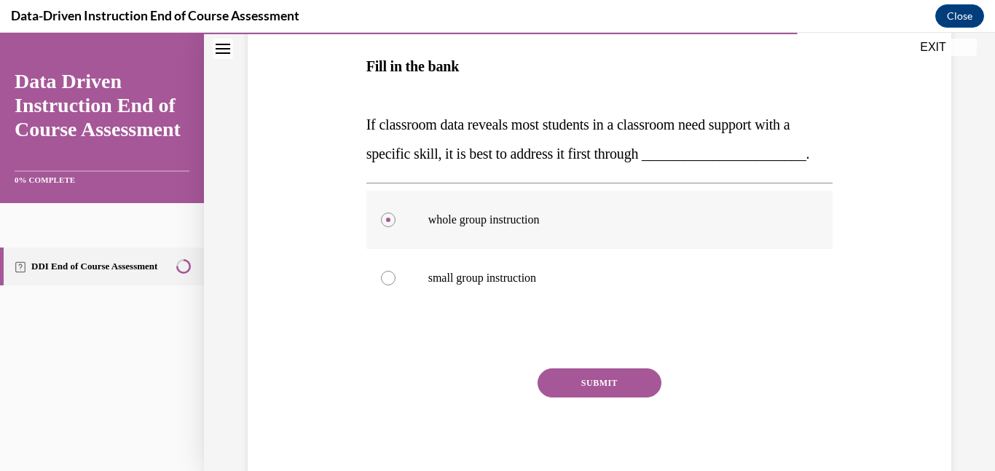
scroll to position [297, 0]
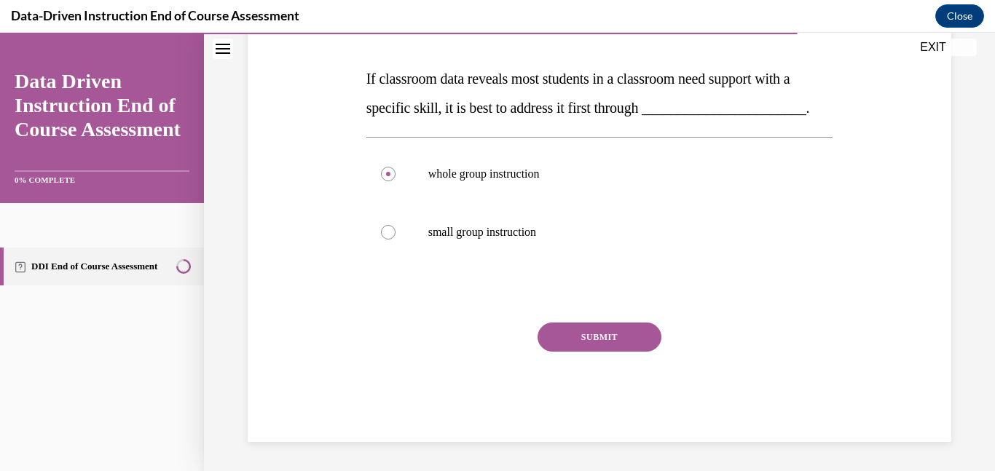
click at [617, 335] on button "SUBMIT" at bounding box center [600, 337] width 124 height 29
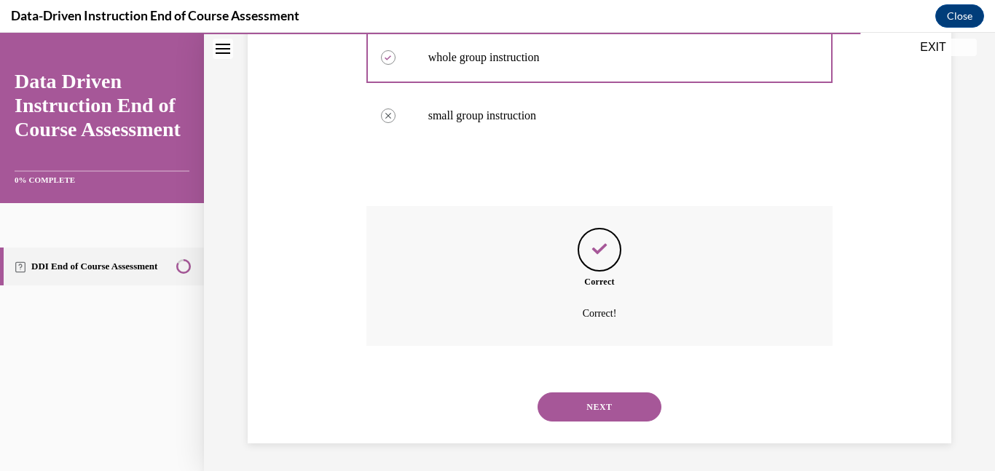
scroll to position [415, 0]
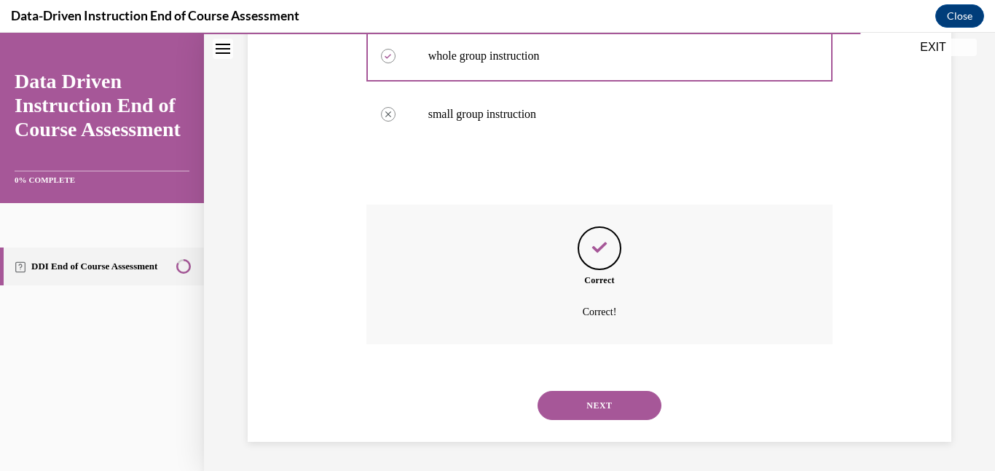
click at [617, 414] on button "NEXT" at bounding box center [600, 405] width 124 height 29
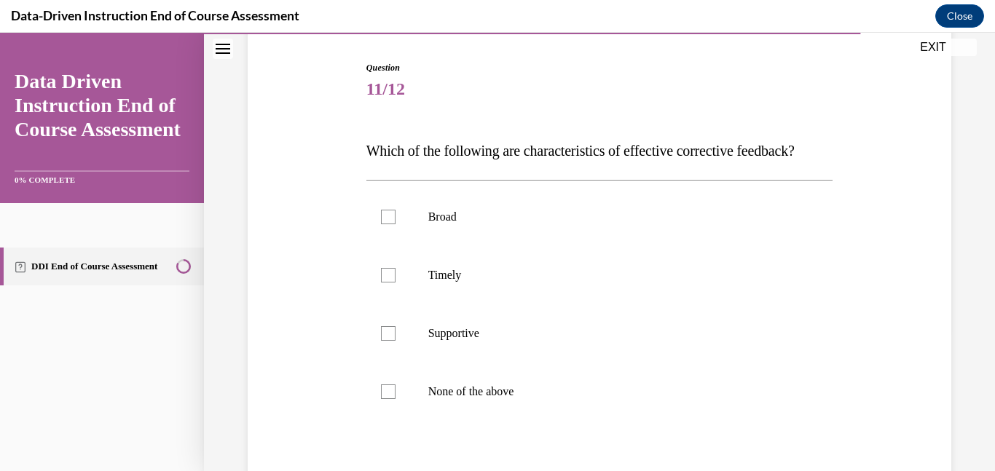
scroll to position [143, 0]
click at [393, 281] on div at bounding box center [388, 274] width 15 height 15
click at [393, 281] on input "Timely" at bounding box center [388, 274] width 15 height 15
checkbox input "true"
click at [388, 340] on div at bounding box center [388, 332] width 15 height 15
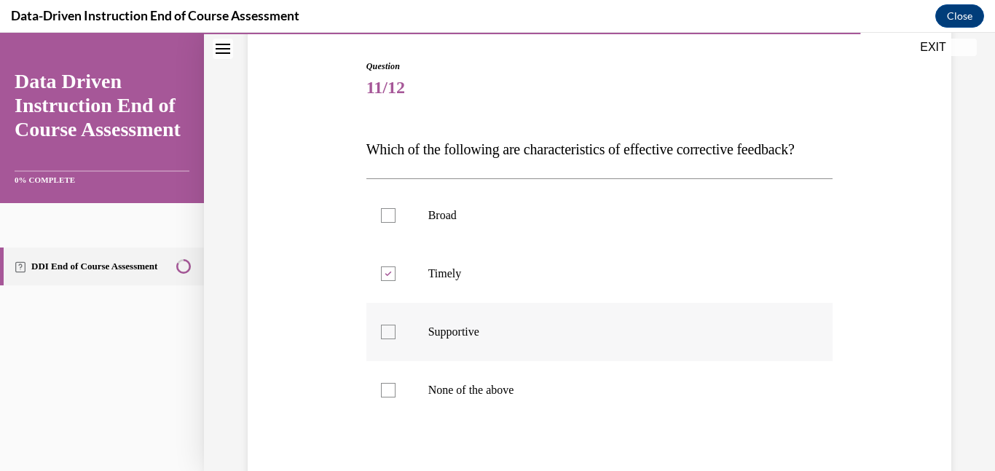
click at [388, 340] on input "Supportive" at bounding box center [388, 332] width 15 height 15
checkbox input "true"
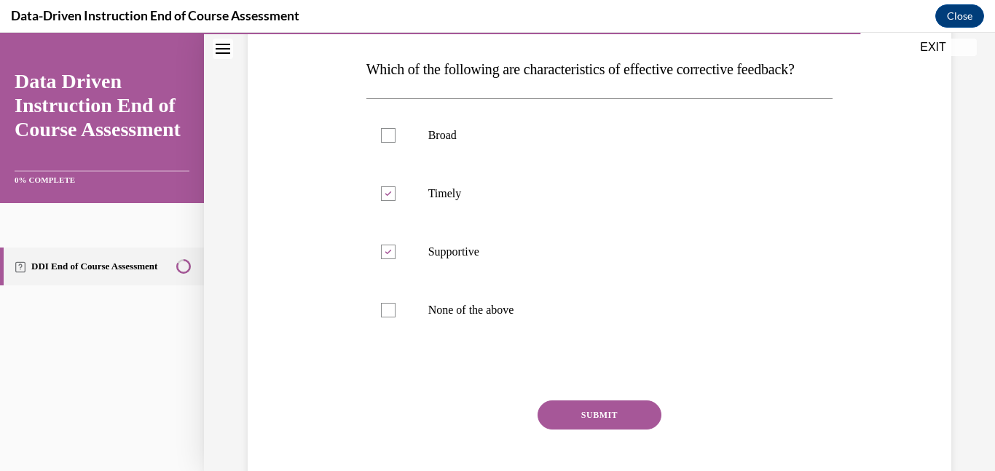
scroll to position [234, 0]
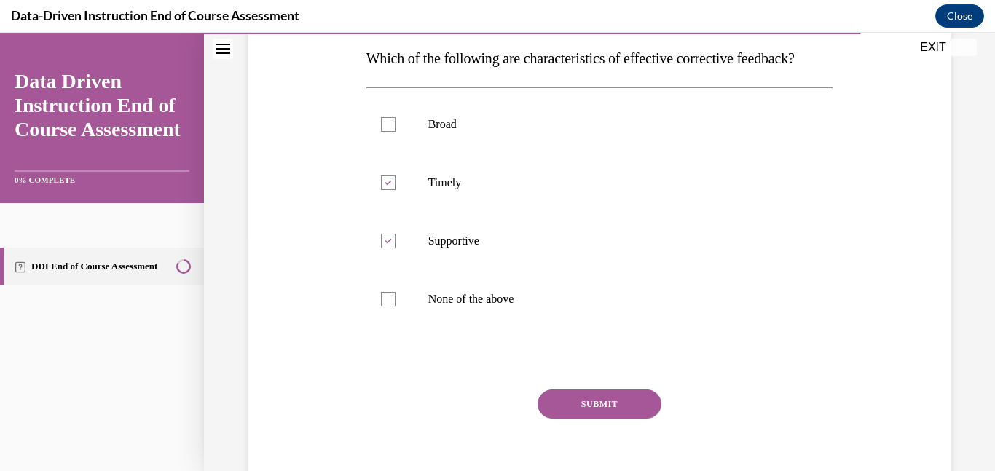
click at [643, 419] on button "SUBMIT" at bounding box center [600, 404] width 124 height 29
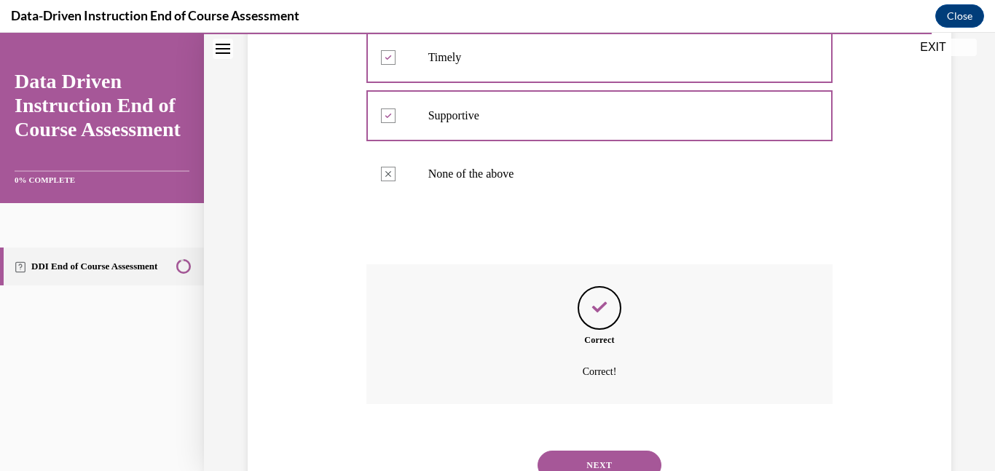
scroll to position [448, 0]
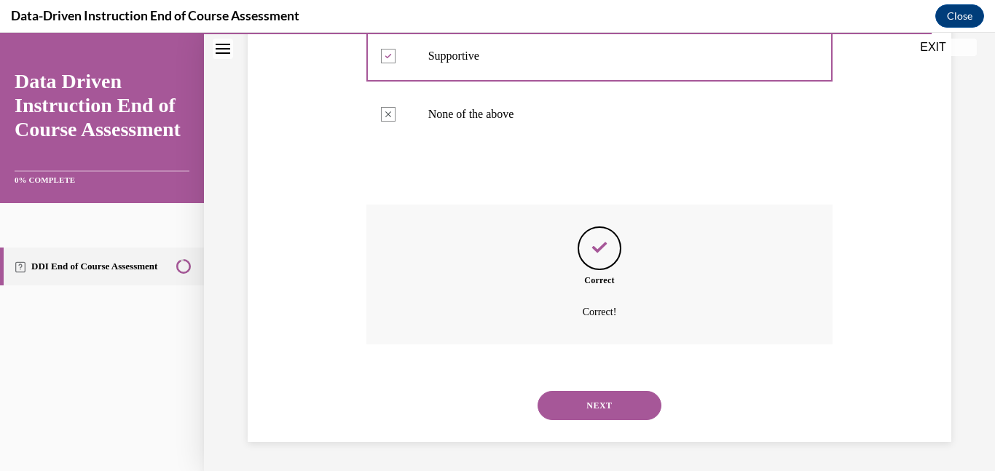
click at [592, 412] on button "NEXT" at bounding box center [600, 405] width 124 height 29
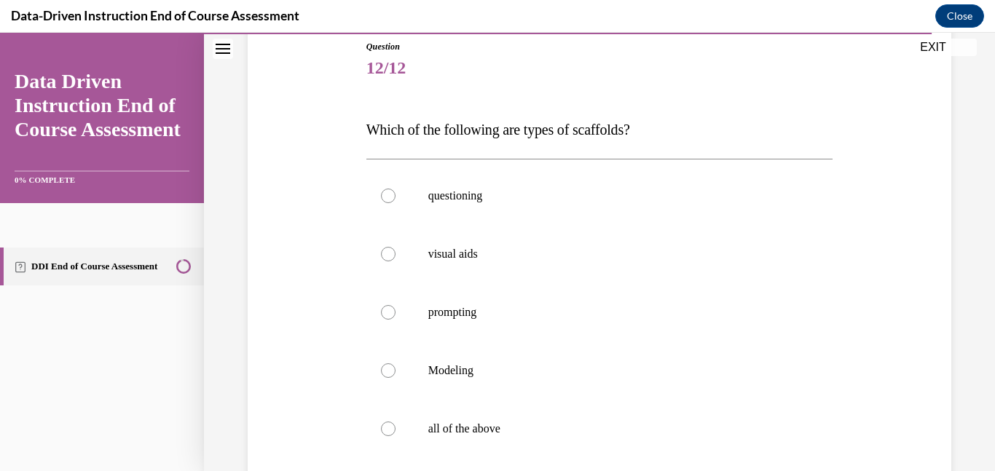
scroll to position [174, 0]
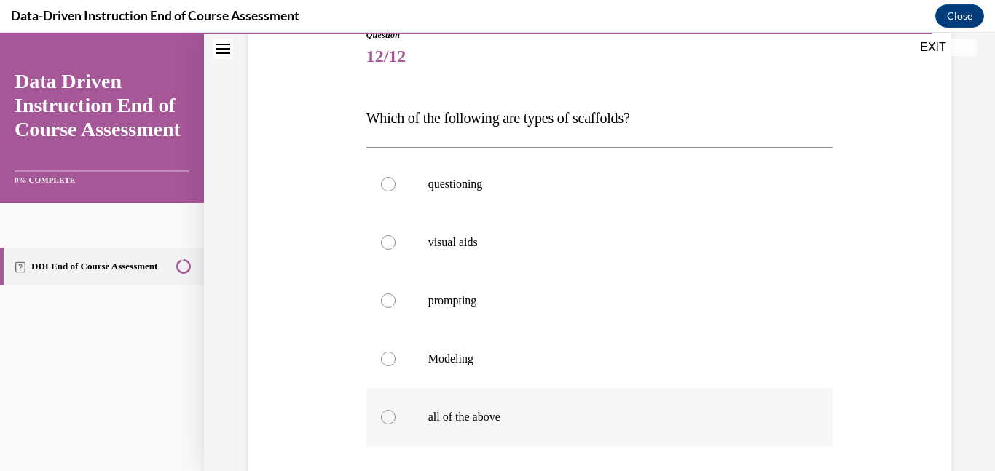
click at [388, 423] on div at bounding box center [388, 417] width 15 height 15
click at [388, 423] on input "all of the above" at bounding box center [388, 417] width 15 height 15
radio input "true"
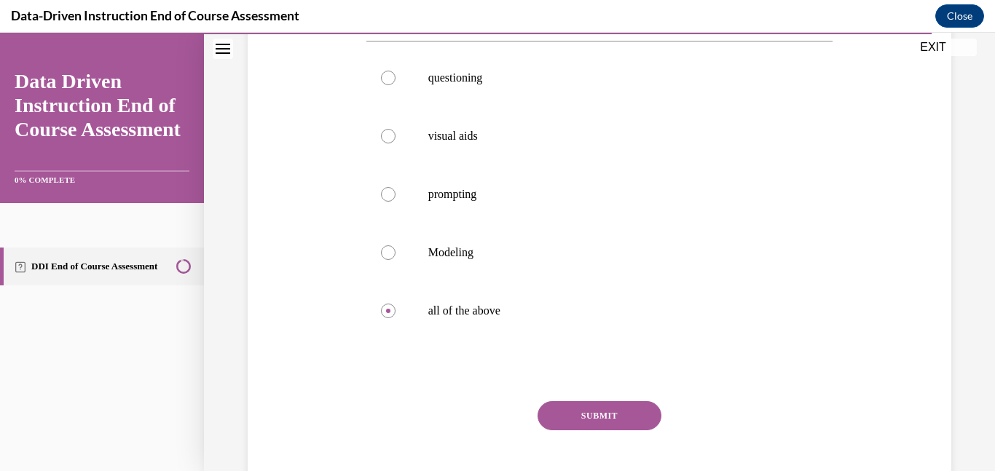
click at [606, 415] on button "SUBMIT" at bounding box center [600, 415] width 124 height 29
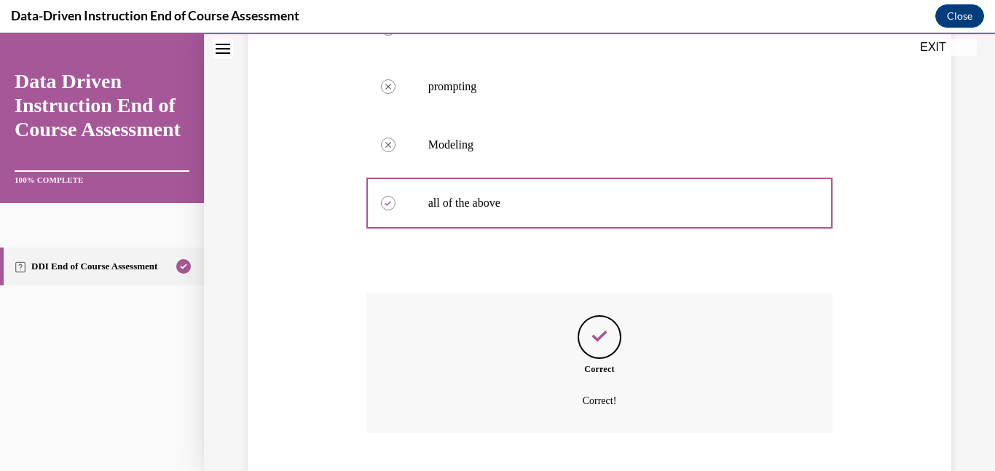
scroll to position [477, 0]
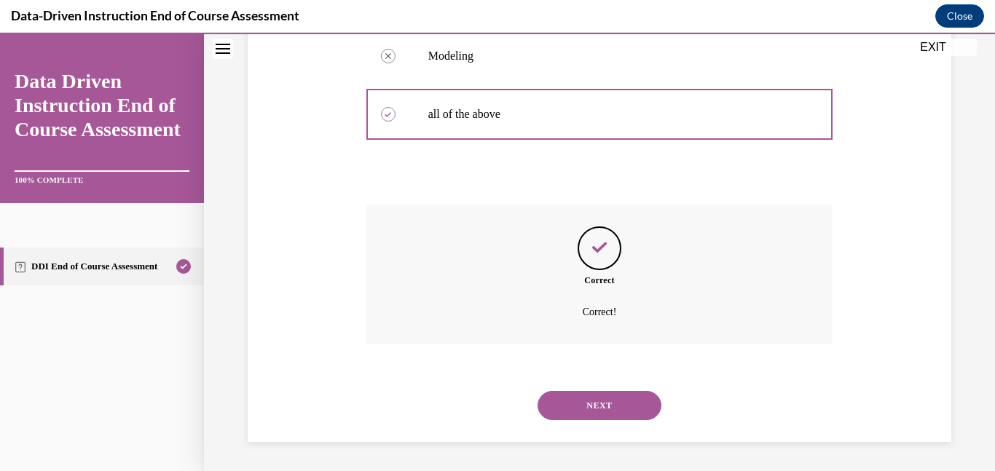
click at [621, 407] on button "NEXT" at bounding box center [600, 405] width 124 height 29
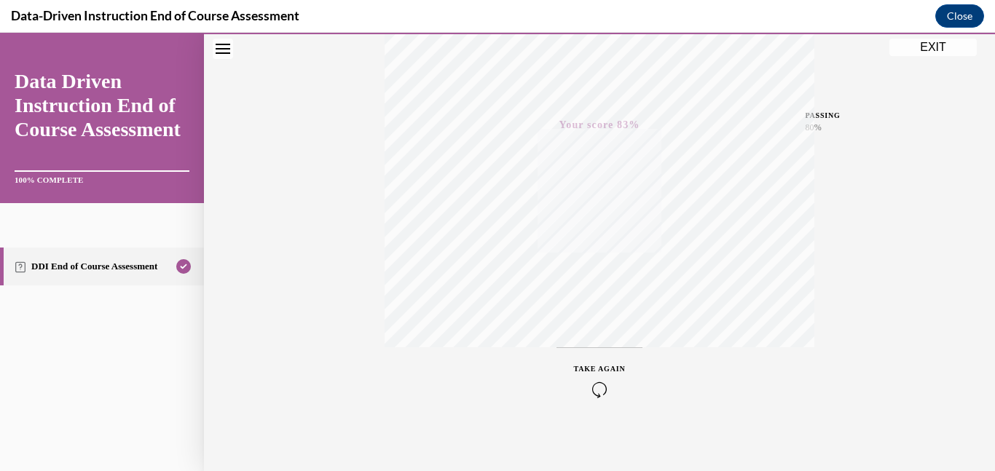
scroll to position [308, 0]
click at [944, 42] on button "EXIT" at bounding box center [933, 47] width 87 height 17
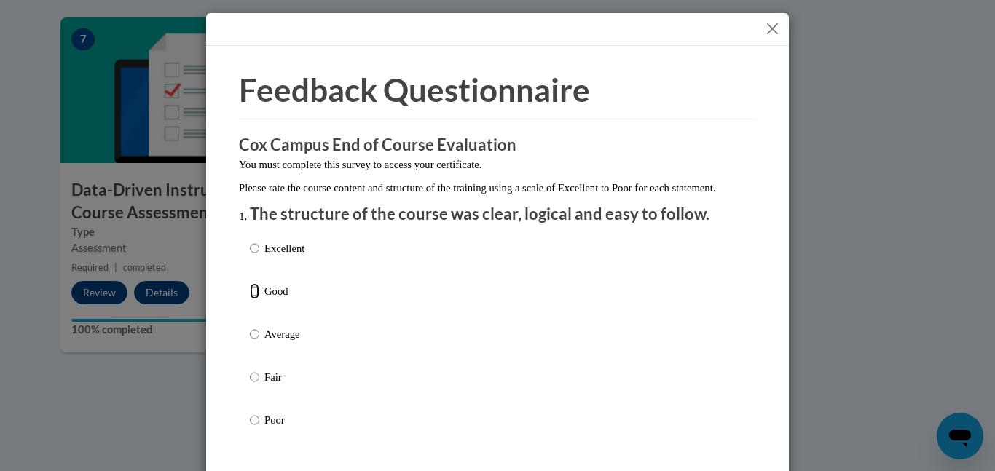
click at [256, 299] on input "Good" at bounding box center [254, 291] width 9 height 16
radio input "true"
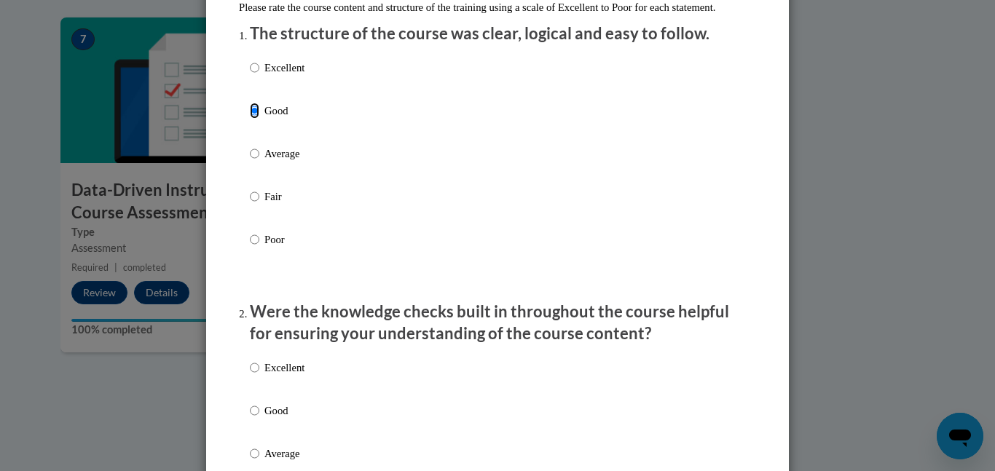
scroll to position [230, 0]
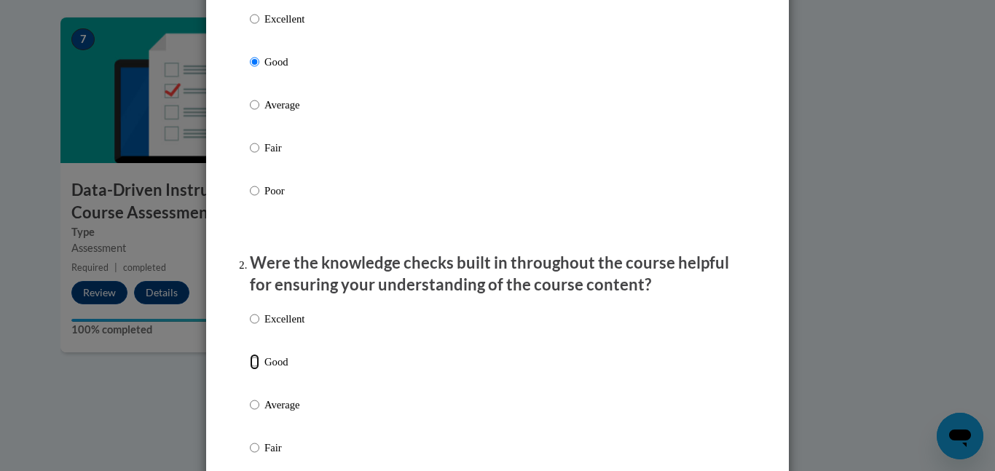
click at [254, 370] on input "Good" at bounding box center [254, 362] width 9 height 16
radio input "true"
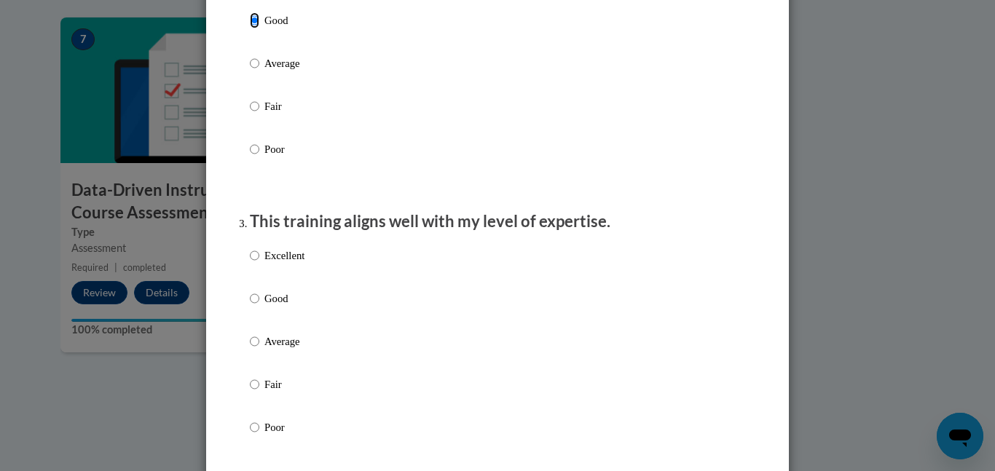
scroll to position [575, 0]
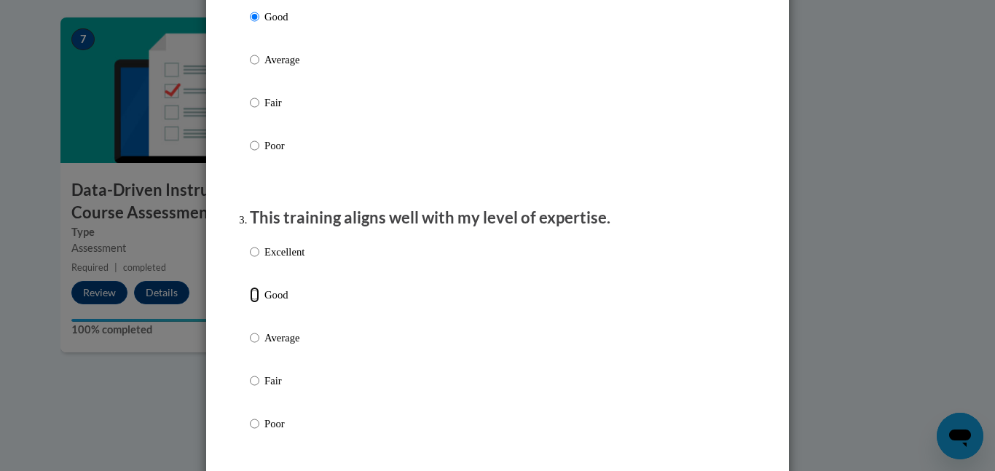
click at [254, 303] on input "Good" at bounding box center [254, 295] width 9 height 16
radio input "true"
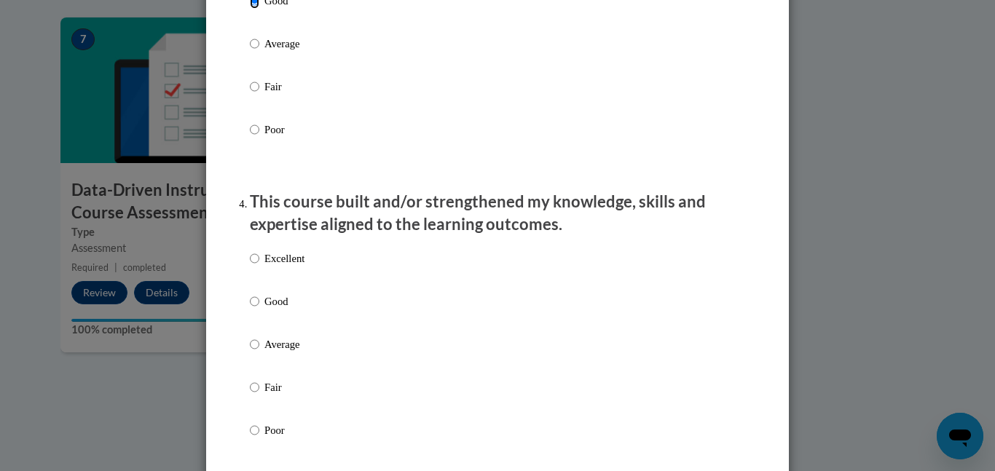
scroll to position [874, 0]
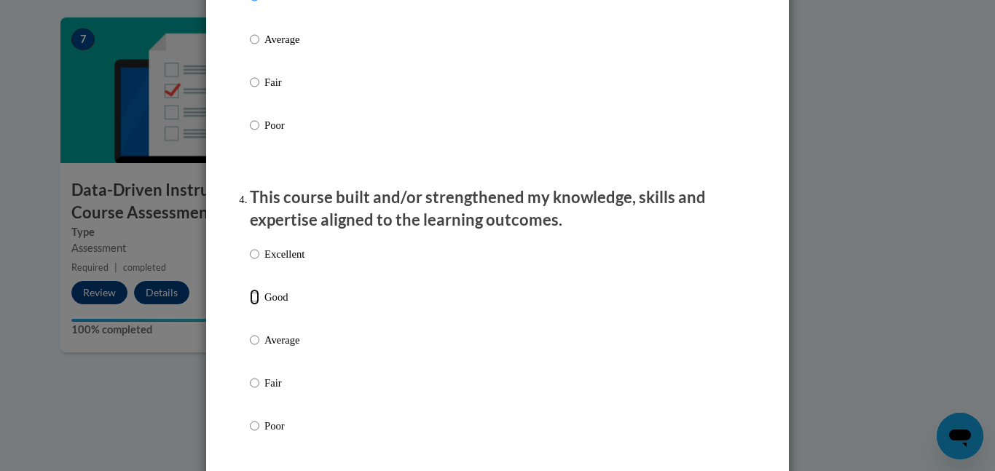
click at [251, 305] on input "Good" at bounding box center [254, 297] width 9 height 16
radio input "true"
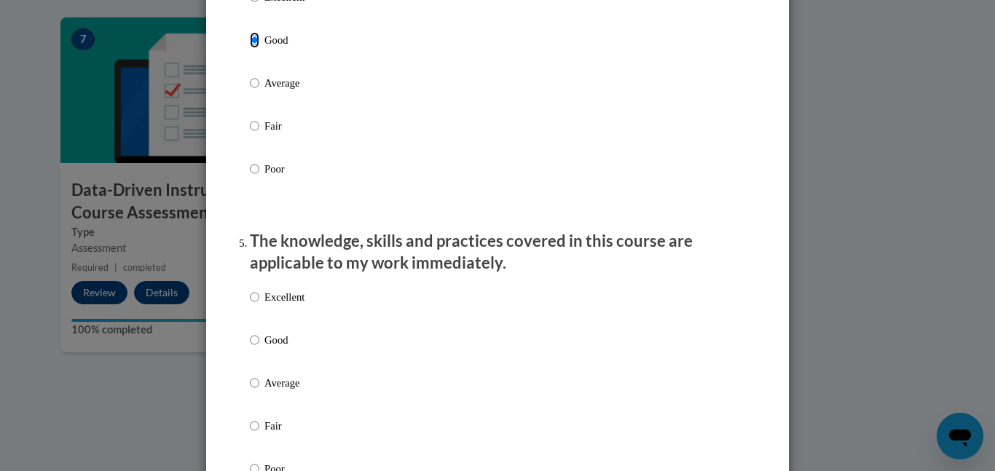
scroll to position [1143, 0]
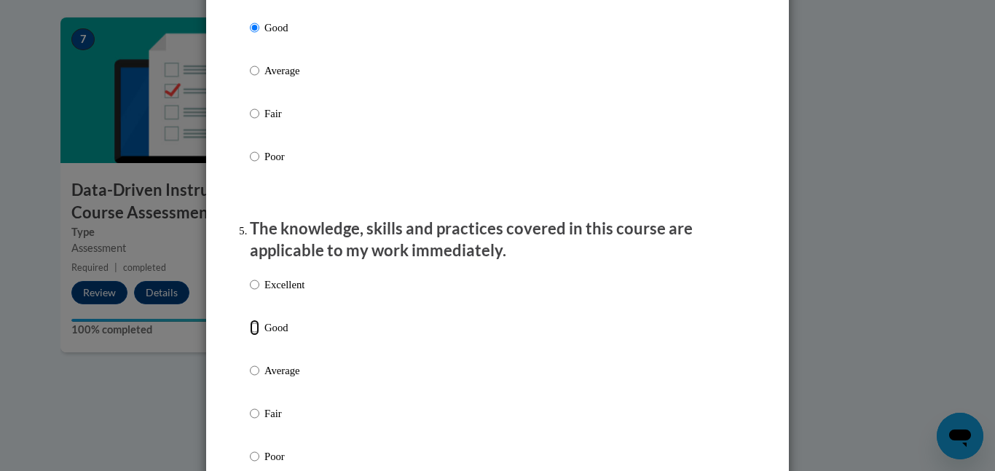
click at [256, 336] on input "Good" at bounding box center [254, 328] width 9 height 16
radio input "true"
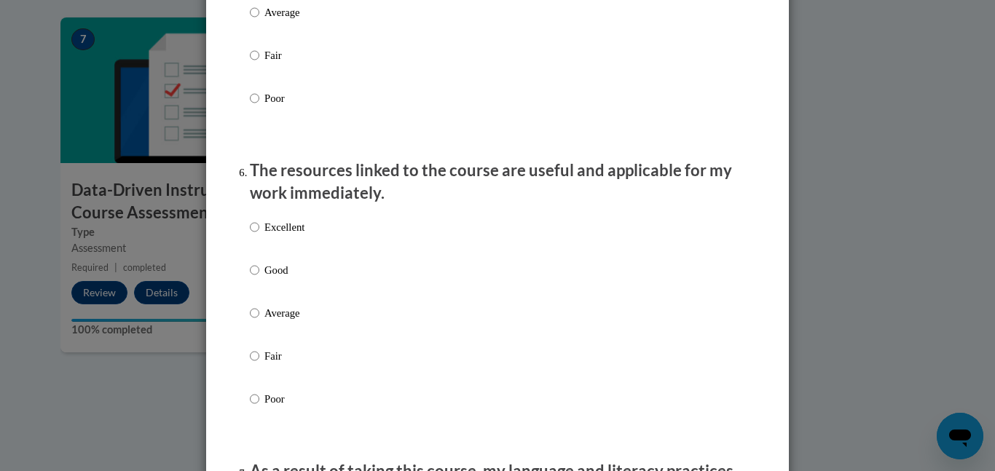
scroll to position [1513, 0]
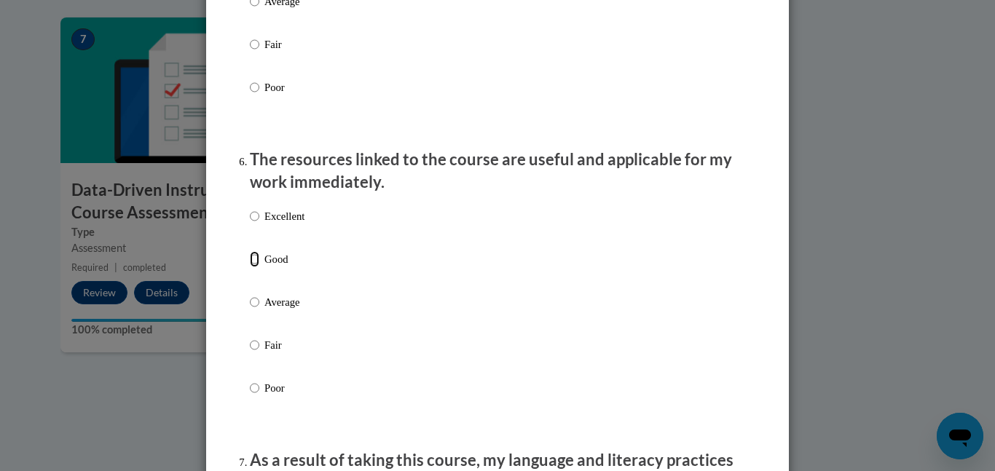
click at [256, 267] on input "Good" at bounding box center [254, 259] width 9 height 16
radio input "true"
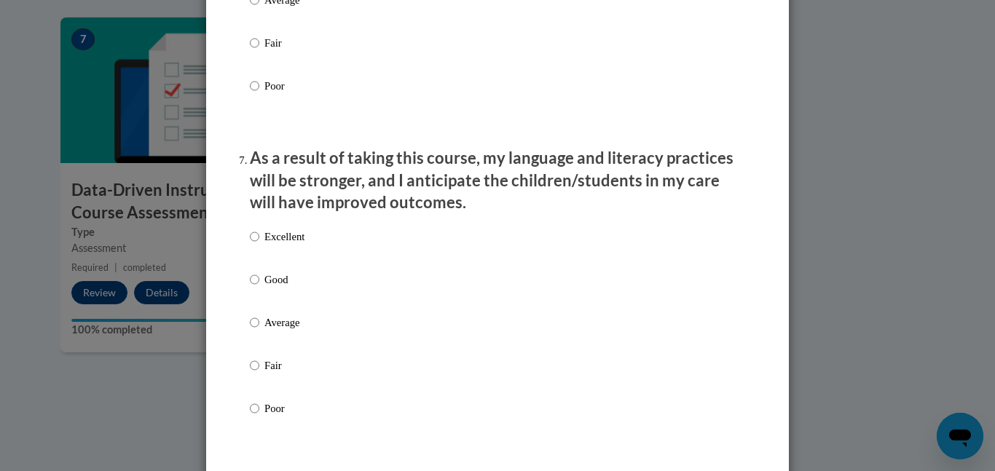
scroll to position [1830, 0]
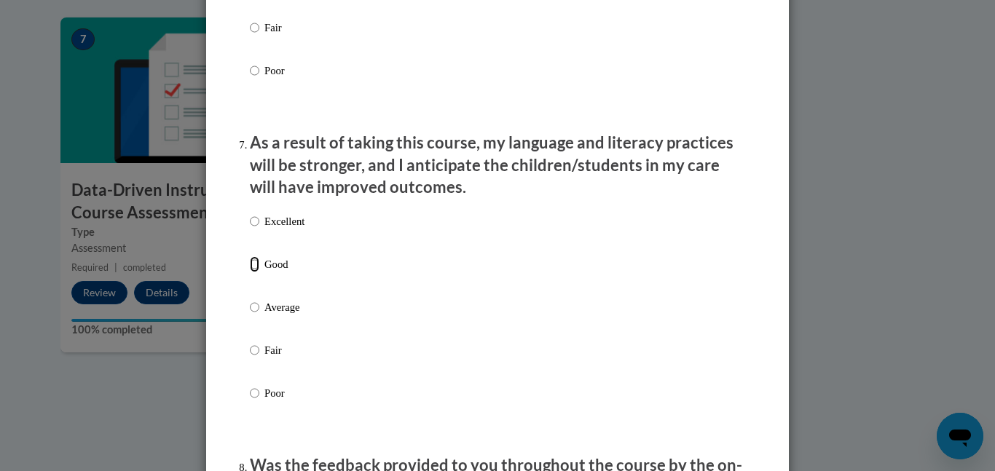
click at [258, 273] on input "Good" at bounding box center [254, 264] width 9 height 16
radio input "true"
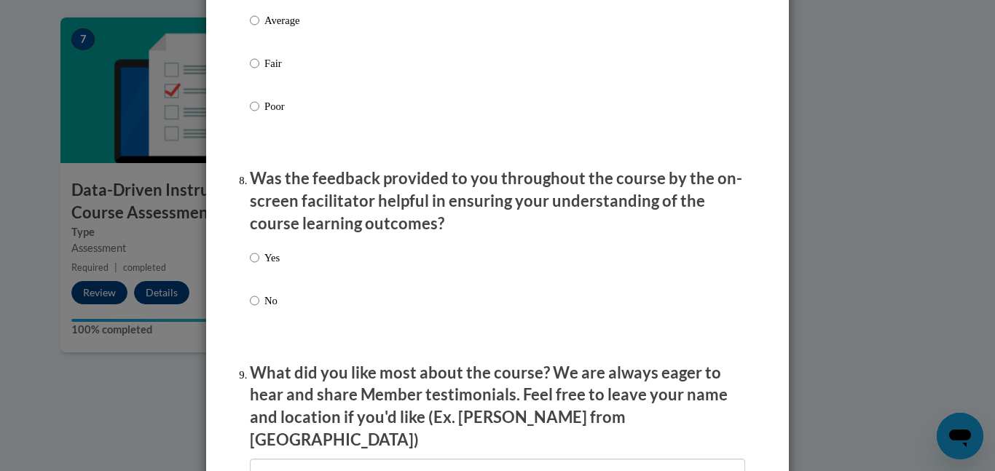
scroll to position [2139, 0]
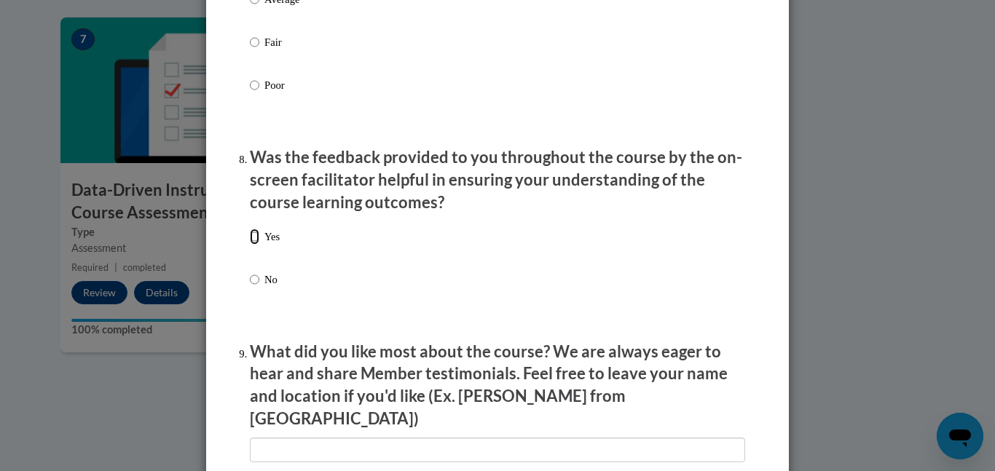
click at [251, 245] on input "Yes" at bounding box center [254, 237] width 9 height 16
radio input "true"
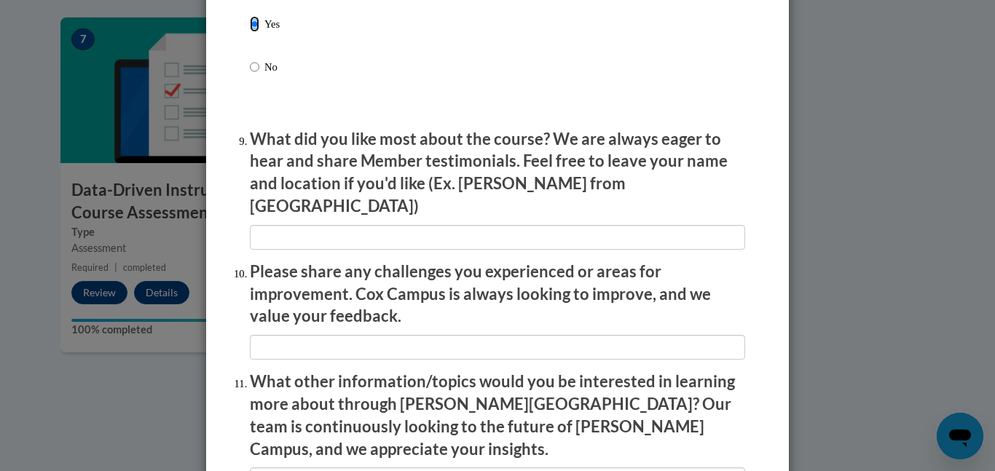
scroll to position [2378, 0]
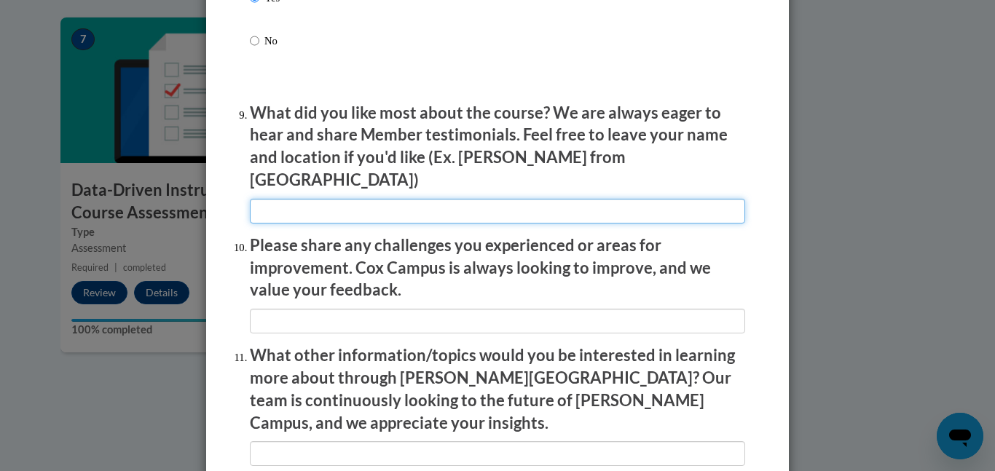
click at [285, 199] on input "textbox" at bounding box center [497, 211] width 495 height 25
type input "Feedback"
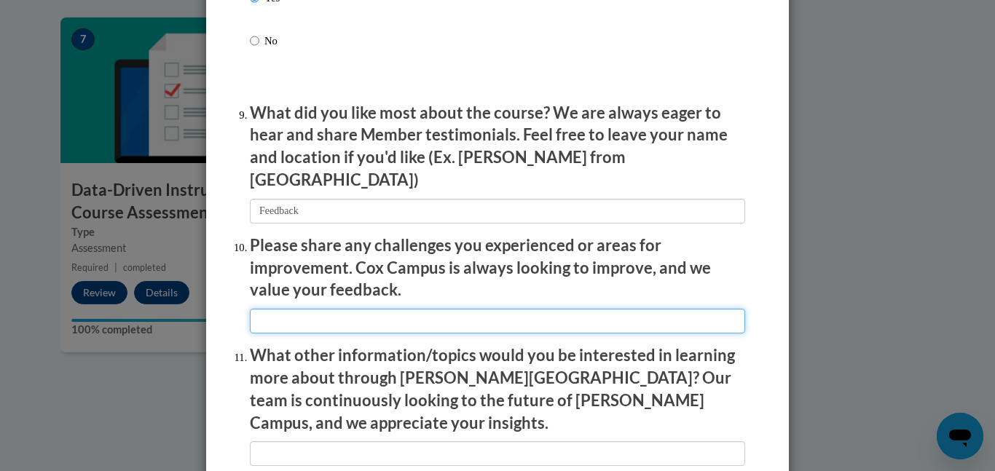
click at [290, 309] on input "textbox" at bounding box center [497, 321] width 495 height 25
type input "Feedback"
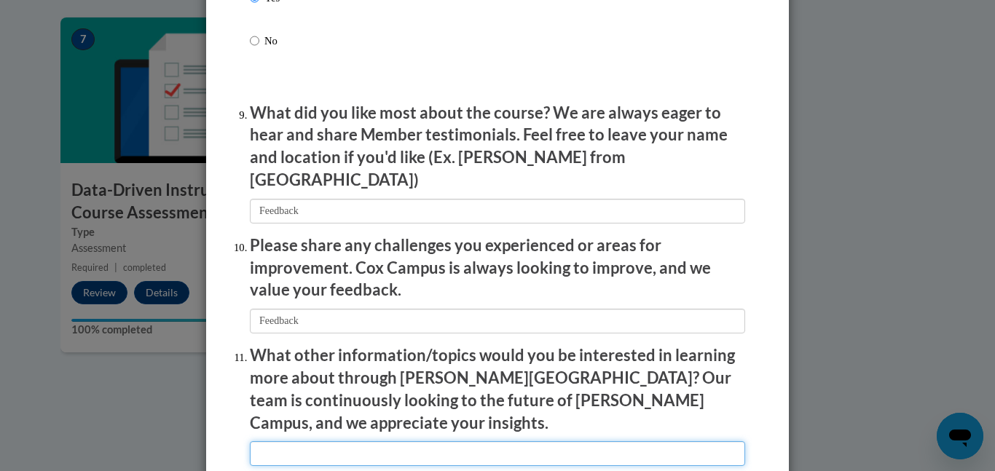
drag, startPoint x: 278, startPoint y: 423, endPoint x: 295, endPoint y: 423, distance: 17.5
click at [283, 442] on input "textbox" at bounding box center [497, 454] width 495 height 25
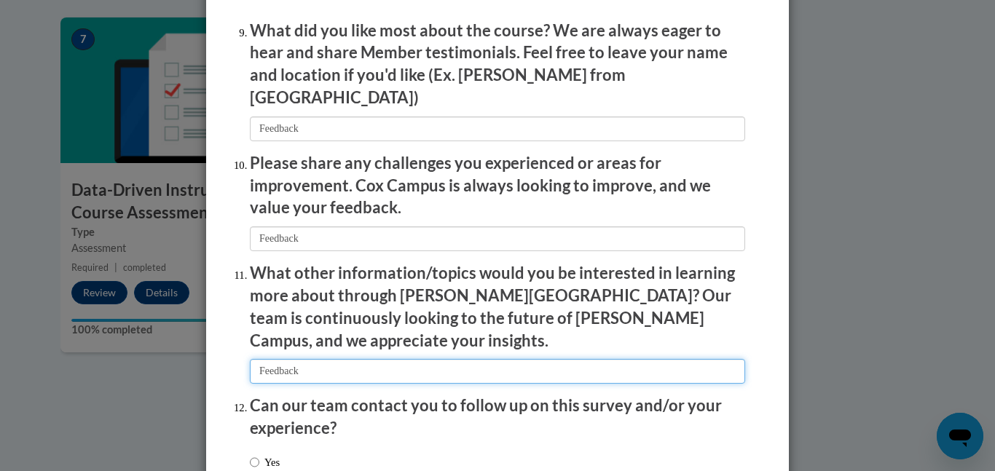
scroll to position [2481, 0]
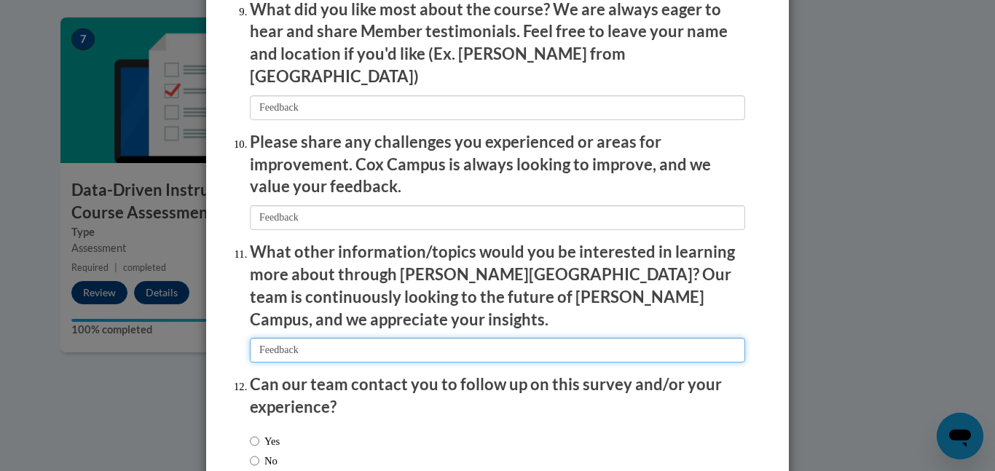
type input "Feedback"
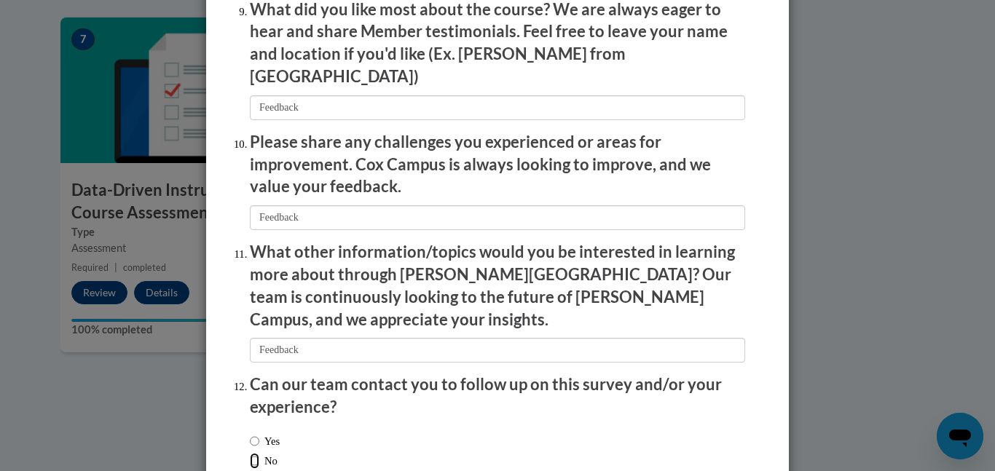
click at [260, 453] on label "No" at bounding box center [264, 461] width 28 height 16
click at [259, 453] on input "No" at bounding box center [254, 461] width 9 height 16
radio input "true"
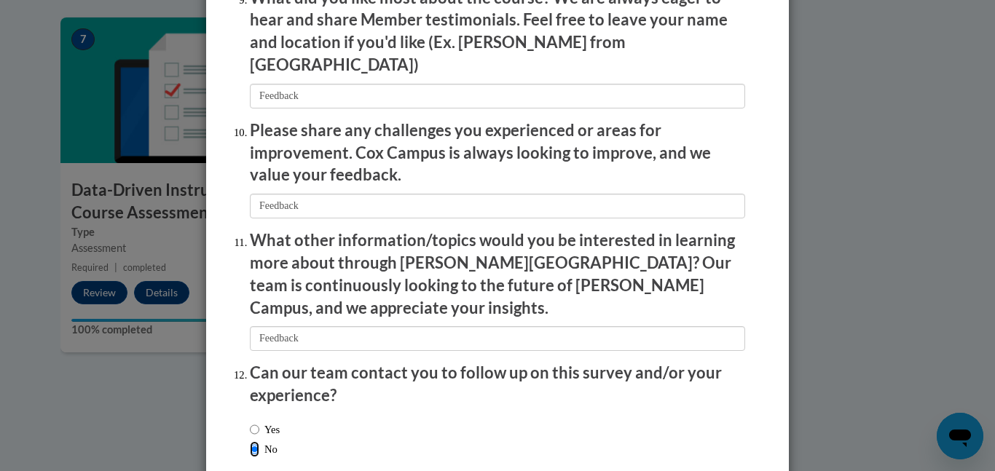
scroll to position [2556, 0]
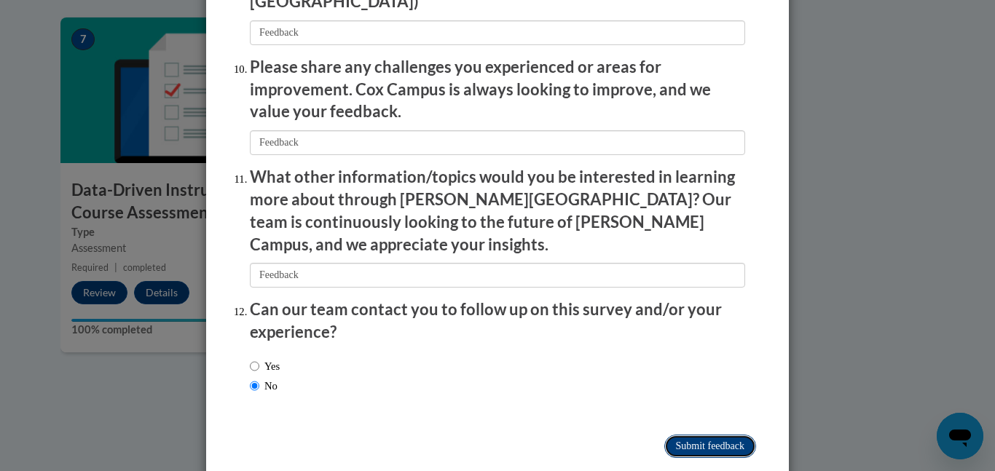
click at [711, 435] on input "Submit feedback" at bounding box center [711, 446] width 92 height 23
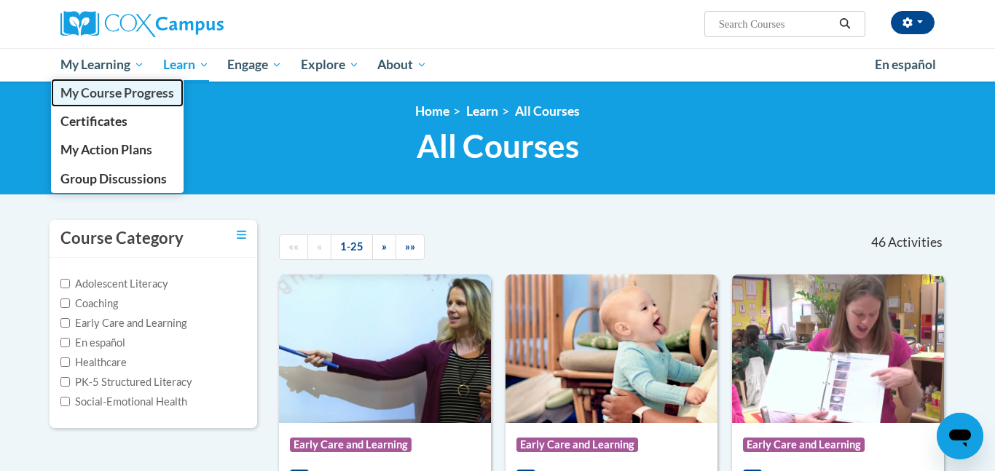
click at [136, 96] on span "My Course Progress" at bounding box center [117, 92] width 114 height 15
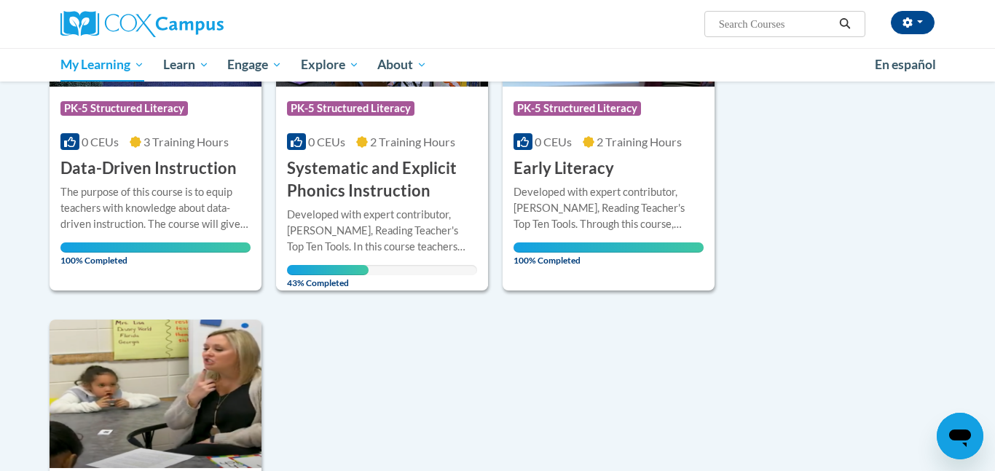
scroll to position [316, 0]
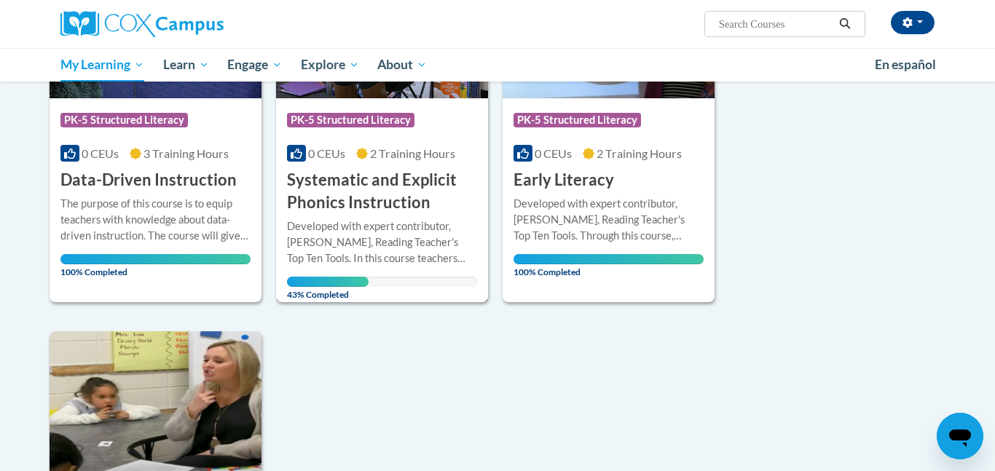
click at [369, 187] on h3 "Systematic and Explicit Phonics Instruction" at bounding box center [382, 191] width 190 height 45
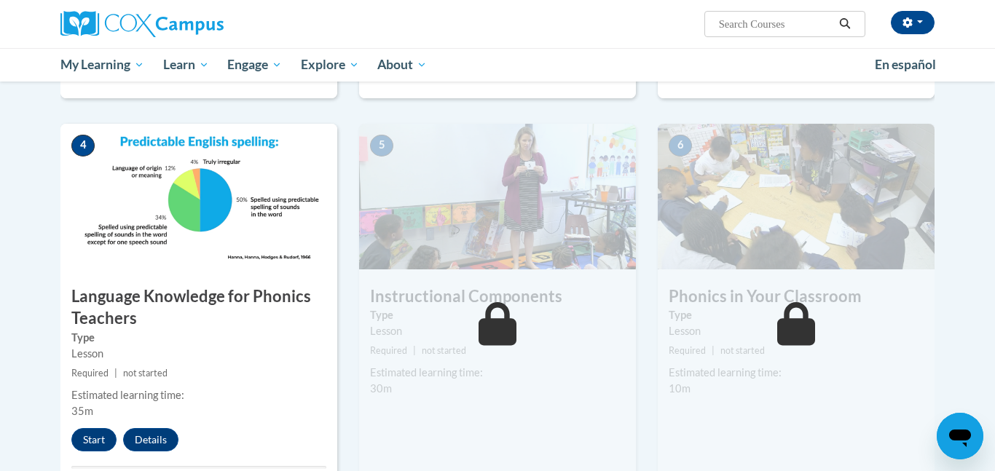
scroll to position [652, 0]
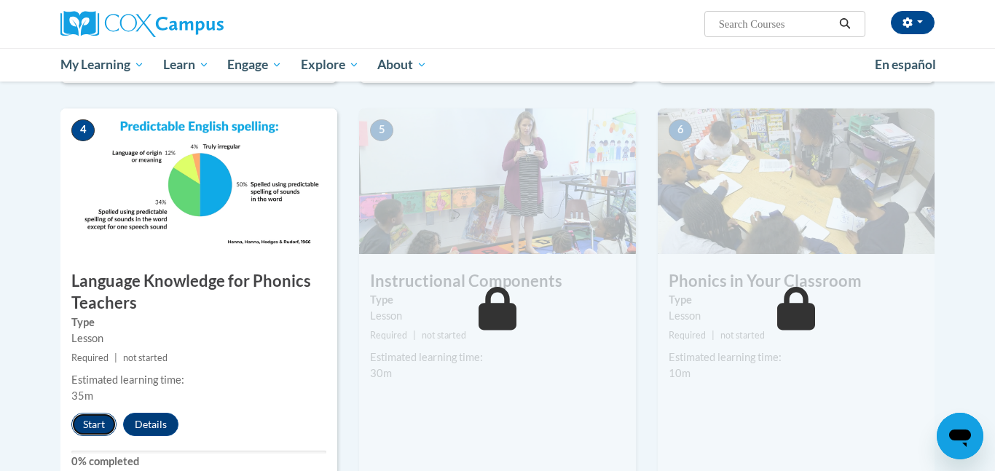
click at [97, 428] on button "Start" at bounding box center [93, 424] width 45 height 23
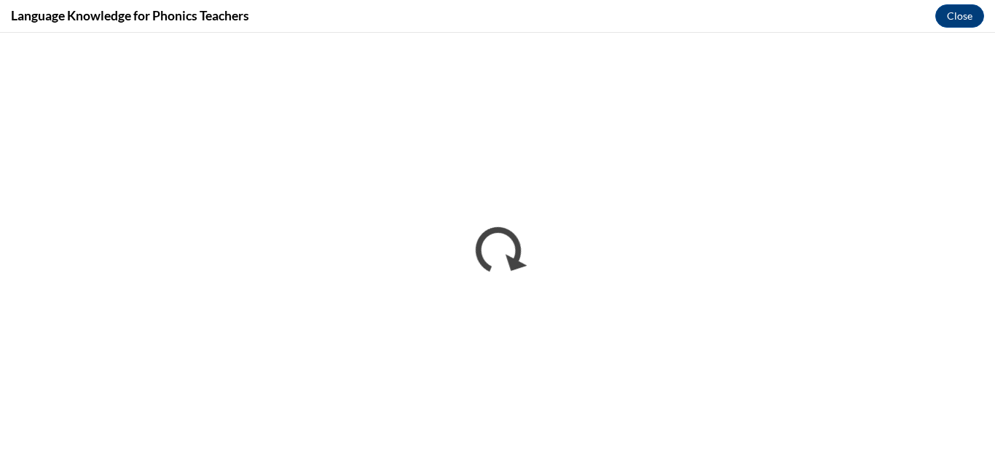
scroll to position [0, 0]
